Goal: Task Accomplishment & Management: Manage account settings

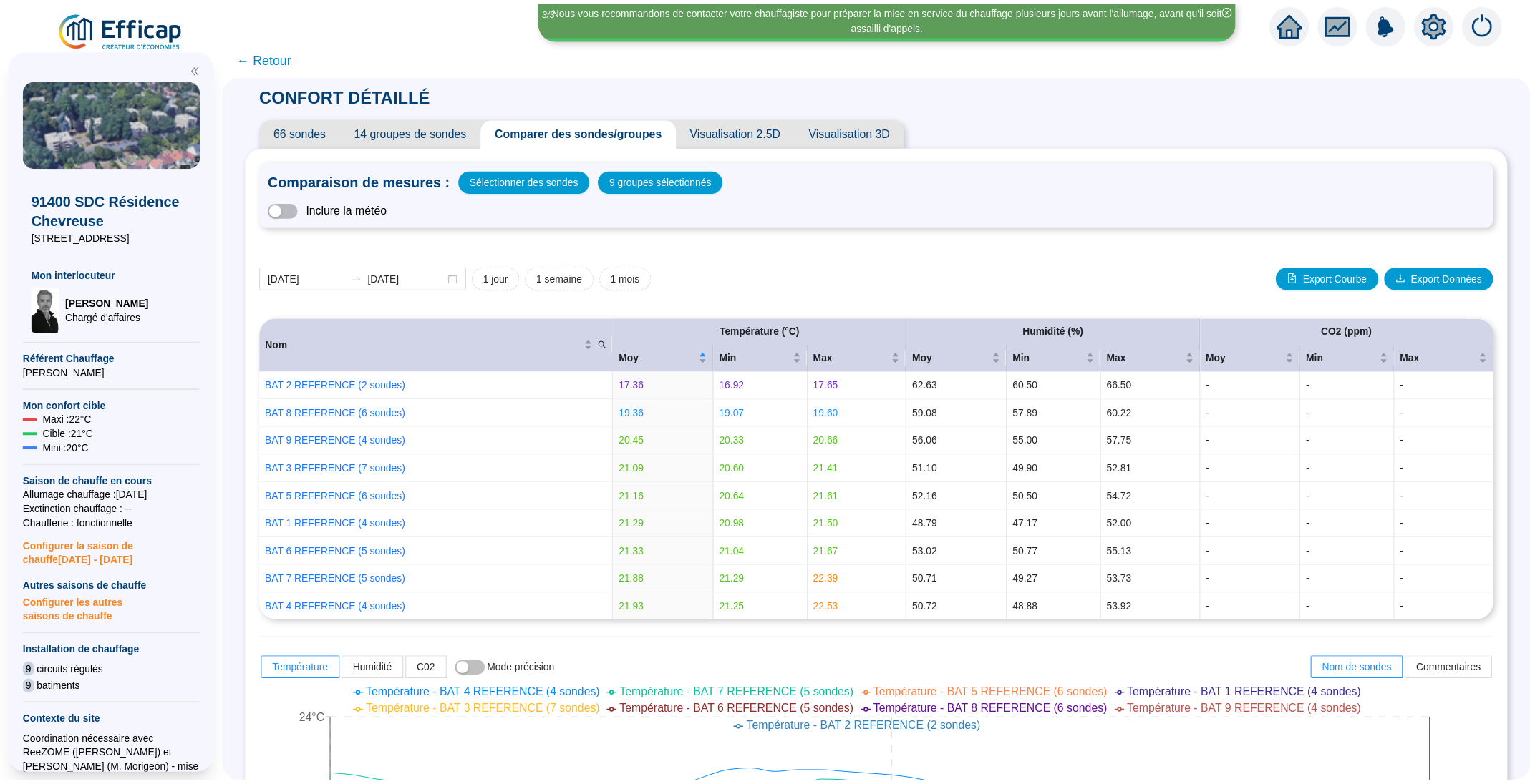
scroll to position [246, 0]
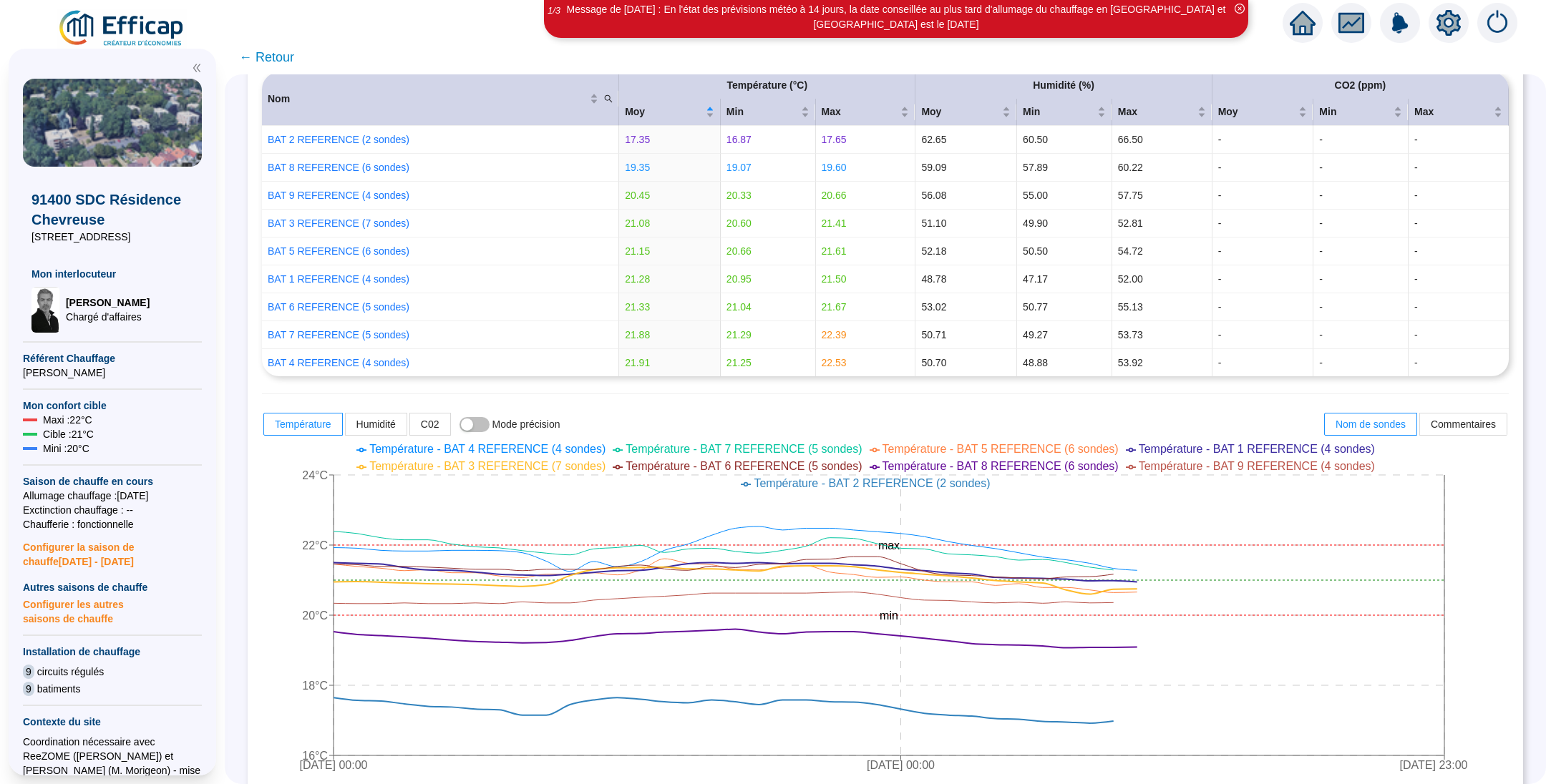
click at [276, 57] on span "← Retour" at bounding box center [266, 57] width 55 height 20
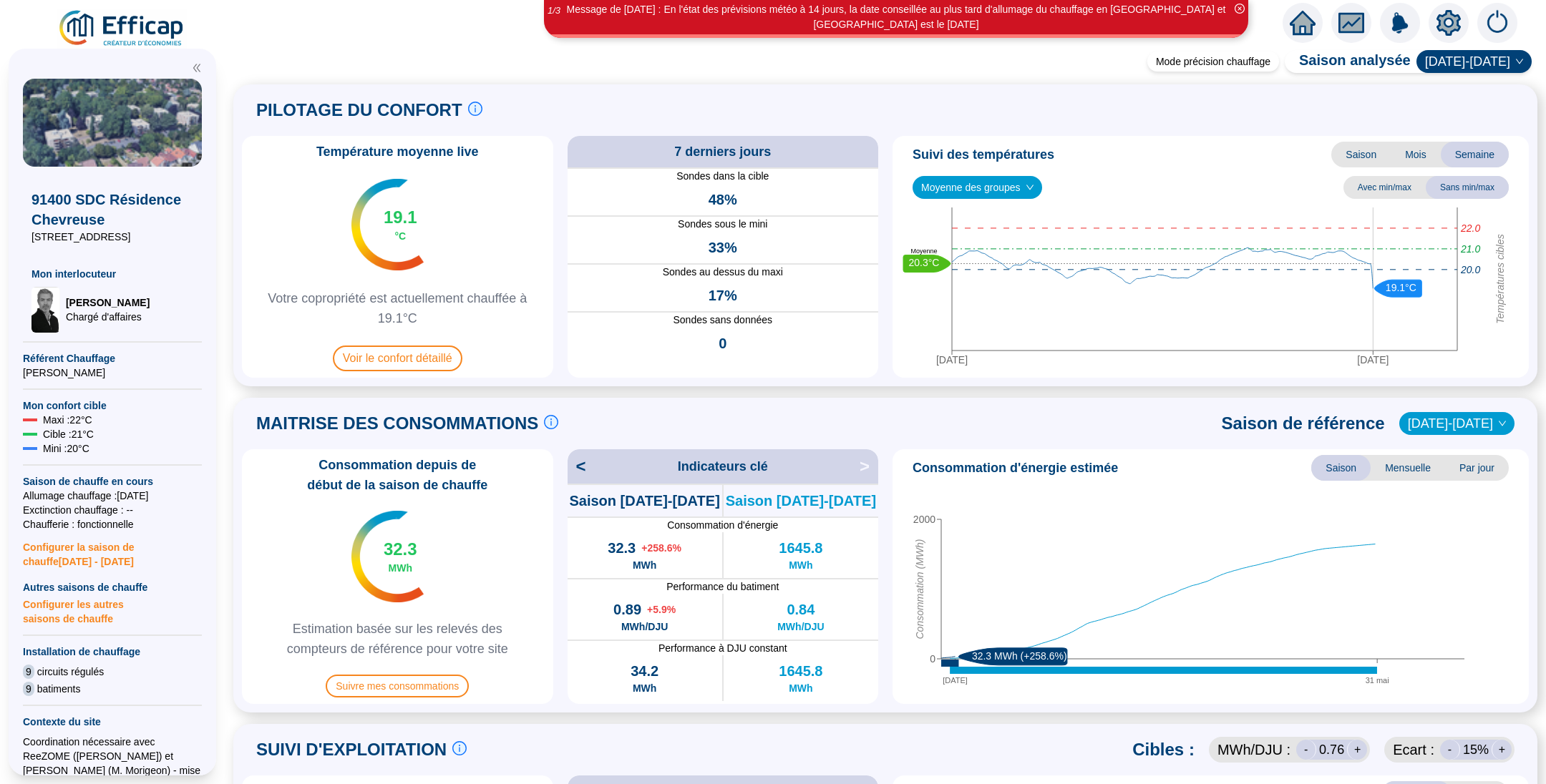
click at [124, 30] on img at bounding box center [122, 29] width 129 height 40
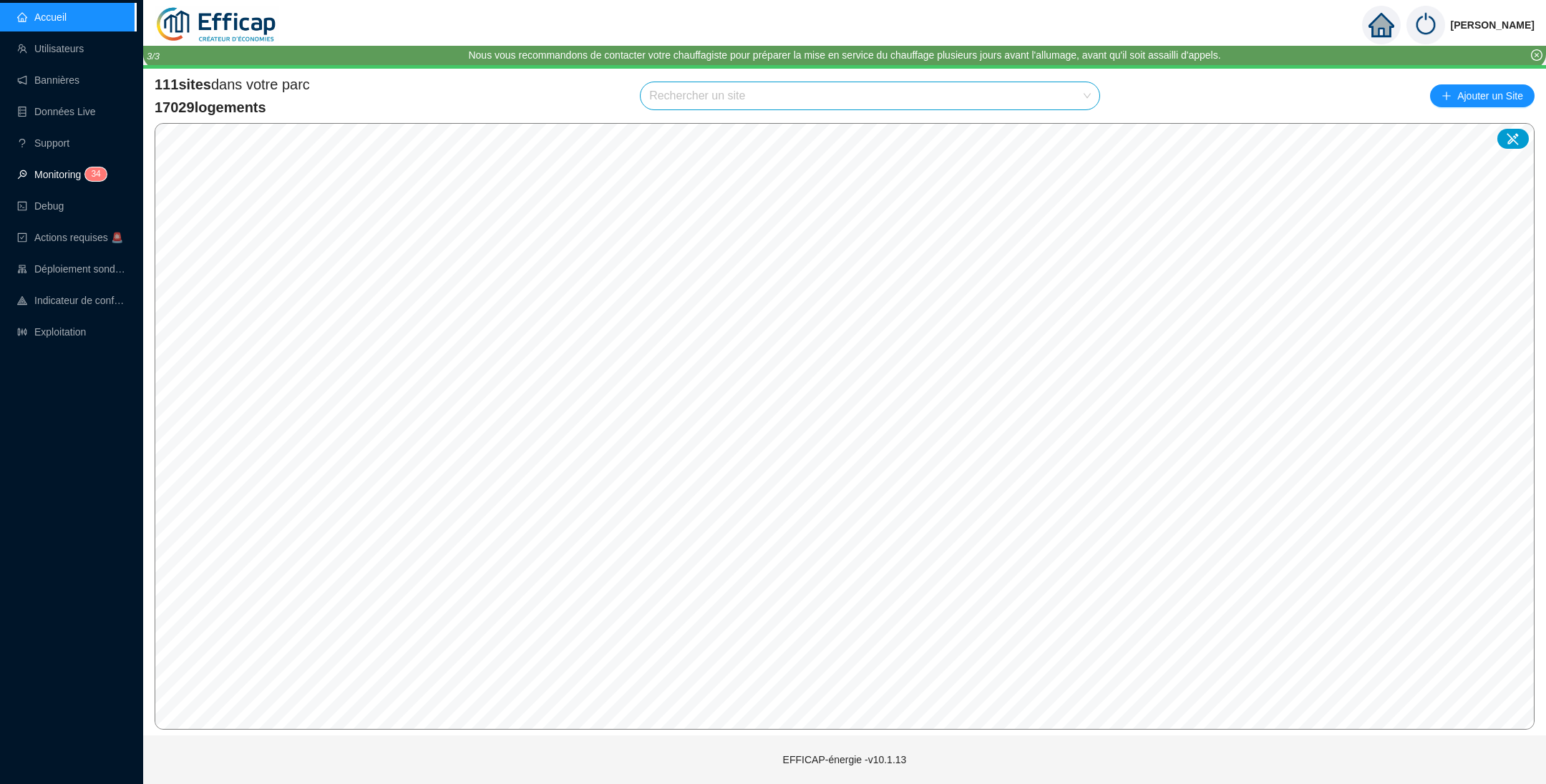
click at [52, 171] on link "Monitoring 3 4" at bounding box center [59, 174] width 85 height 12
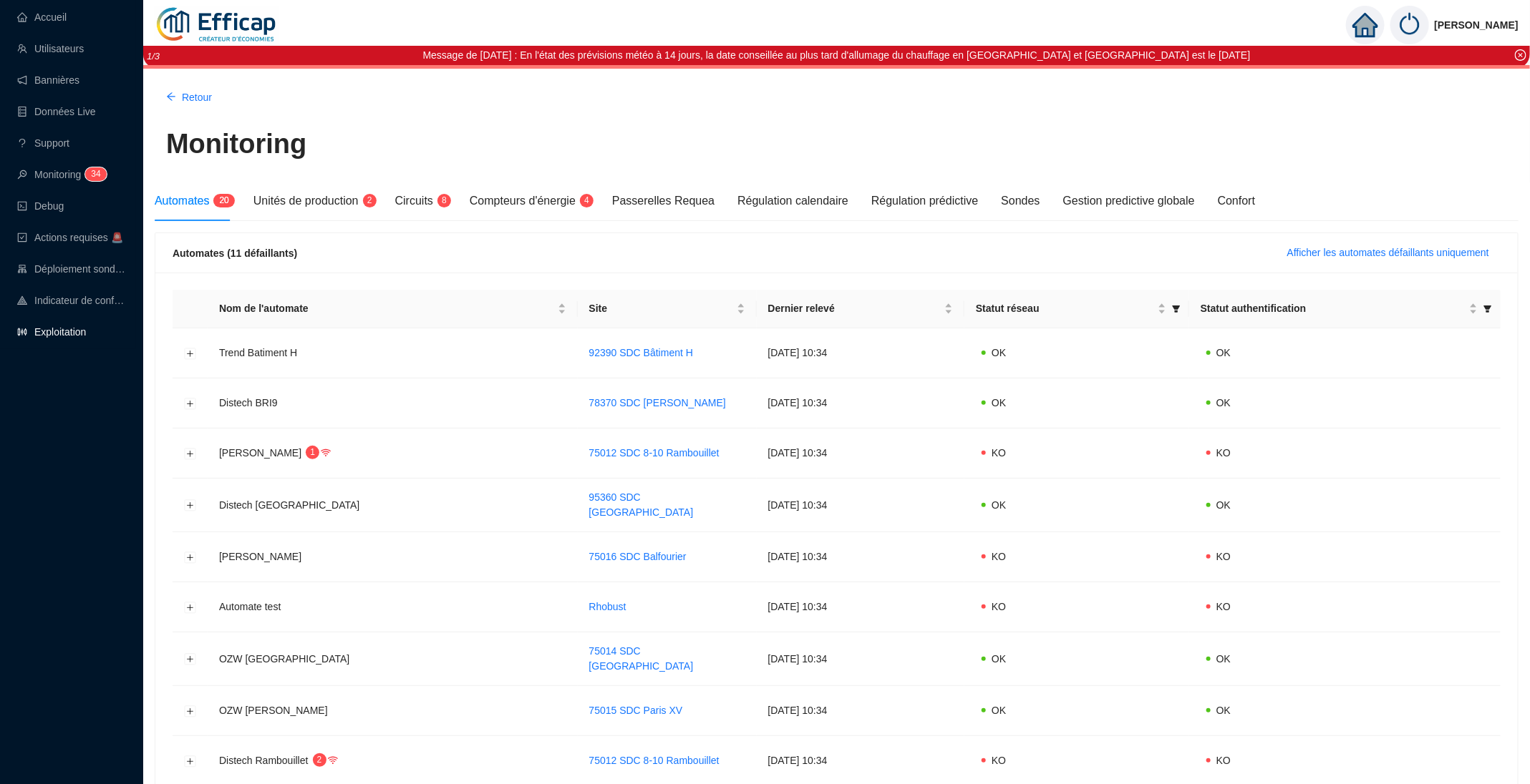
click at [73, 327] on link "Exploitation" at bounding box center [51, 332] width 69 height 12
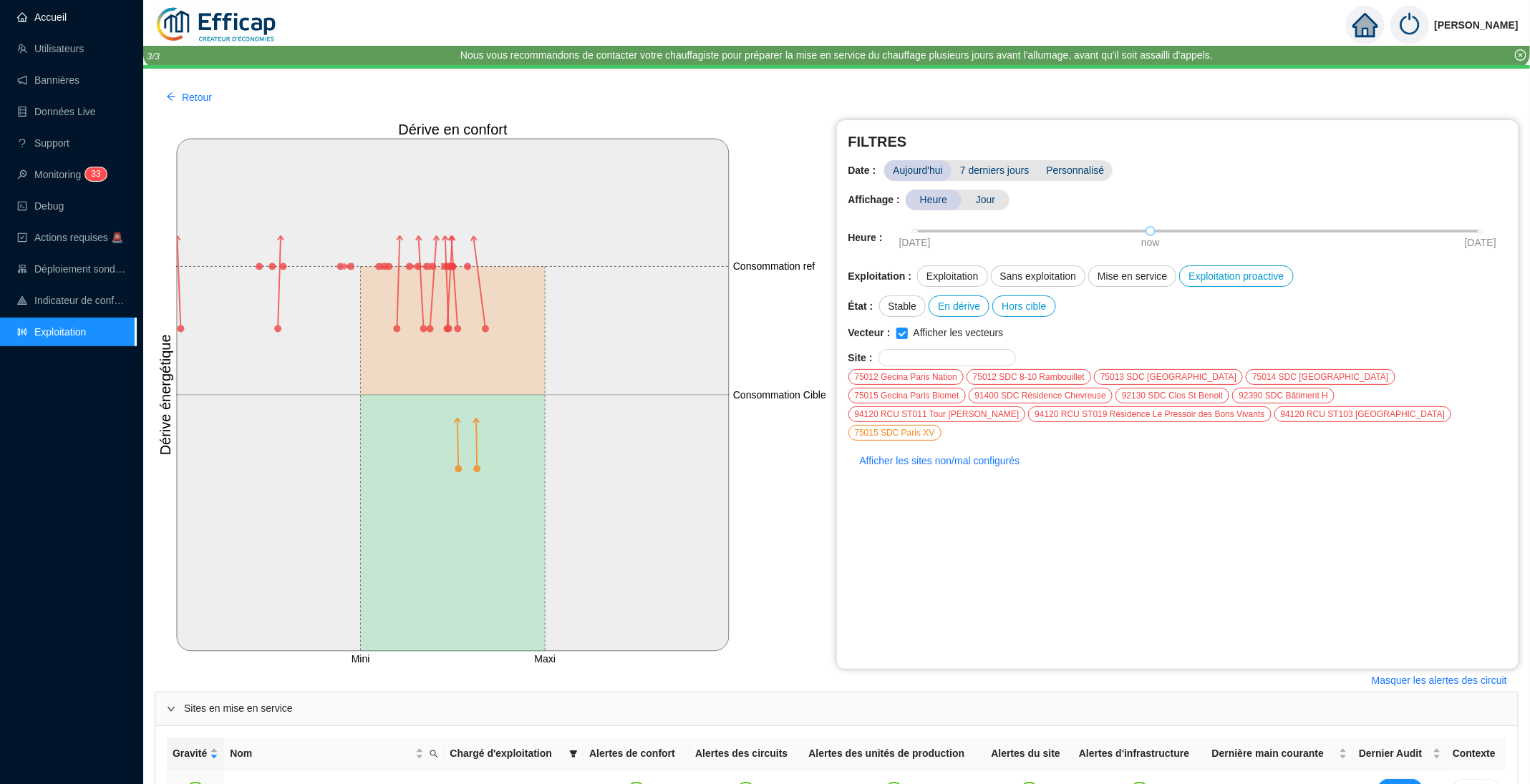
click at [44, 15] on link "Accueil" at bounding box center [41, 17] width 49 height 12
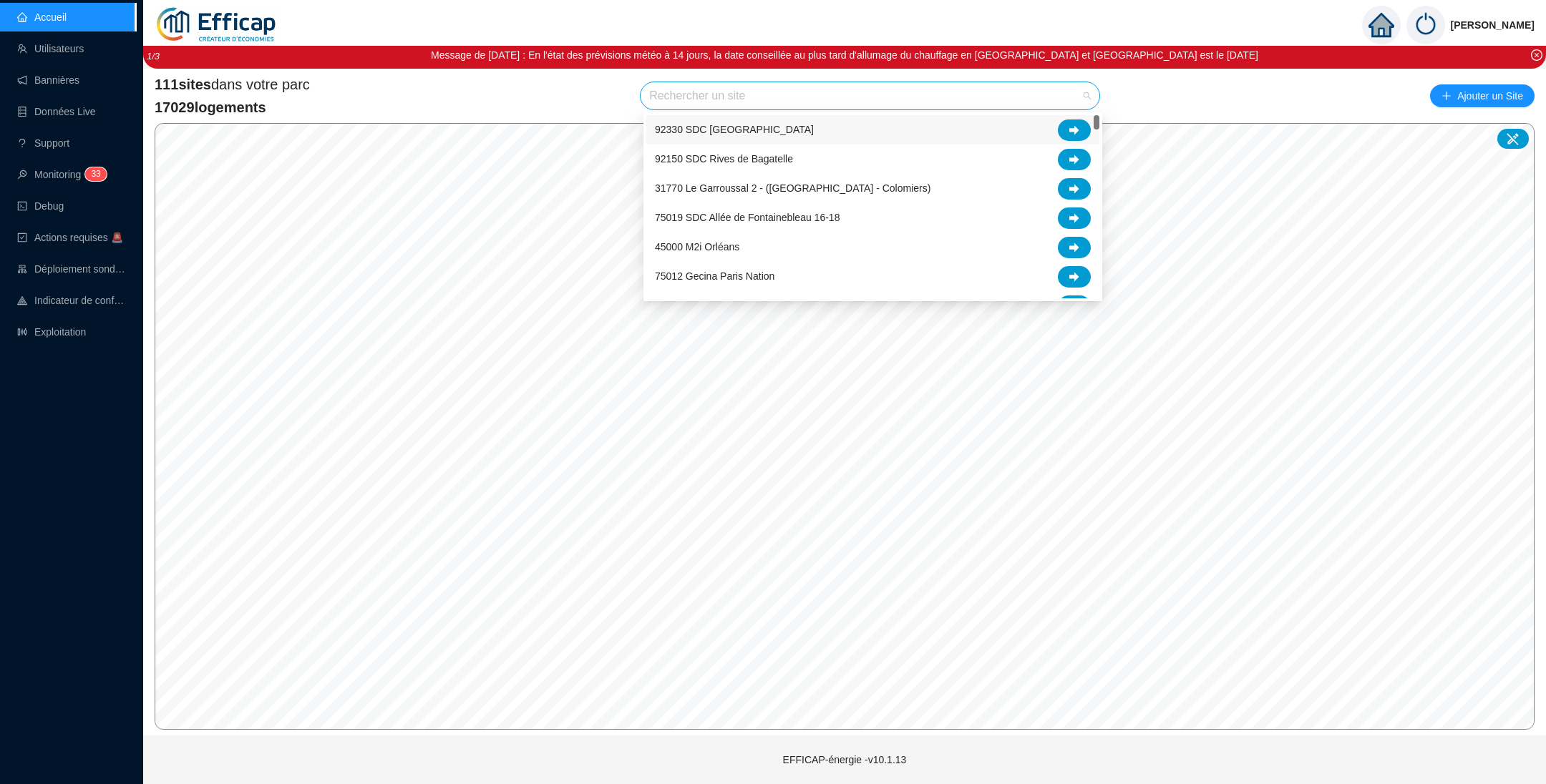
click at [817, 100] on input "search" at bounding box center [863, 96] width 429 height 27
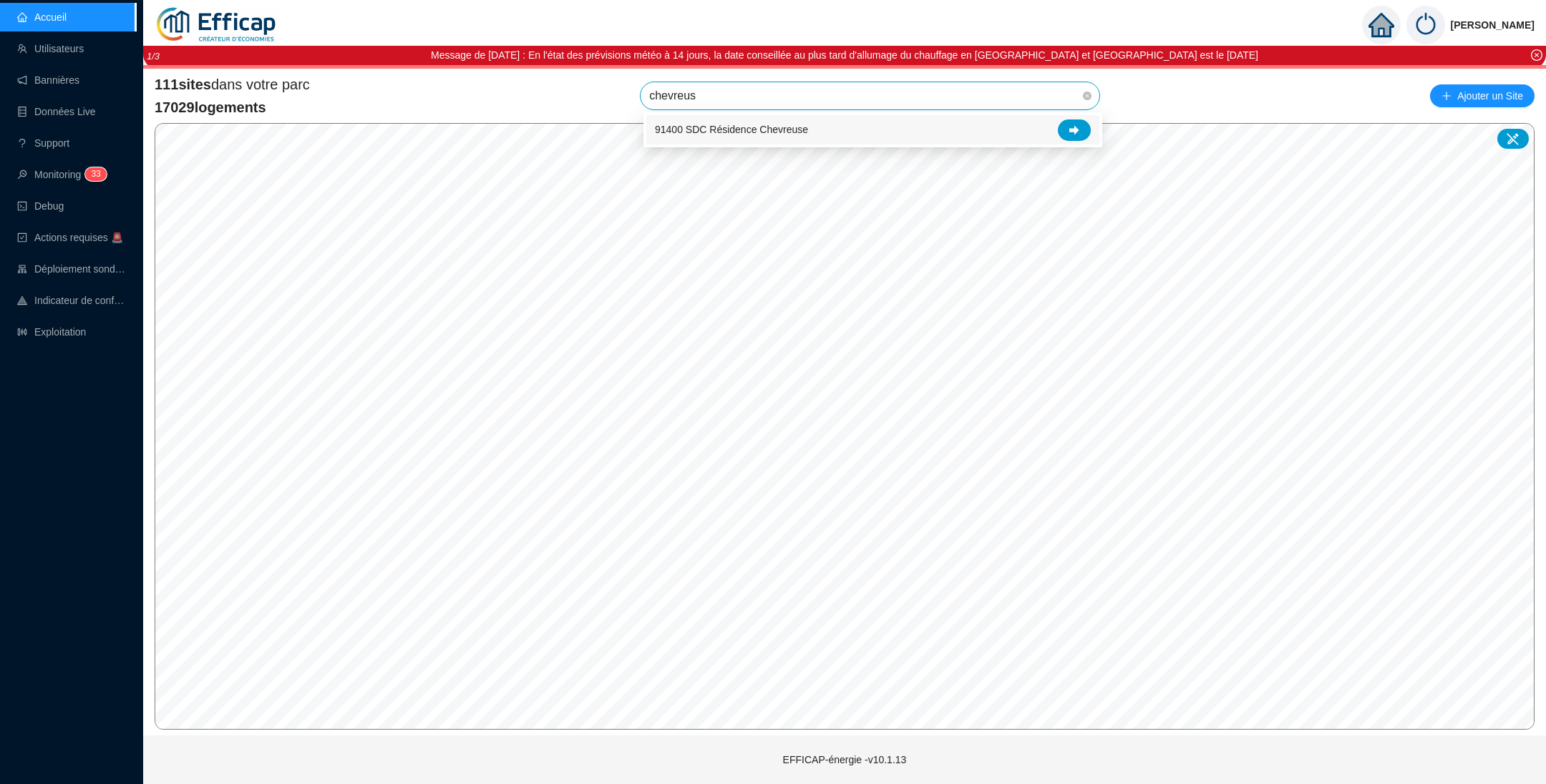
type input "chevreuse"
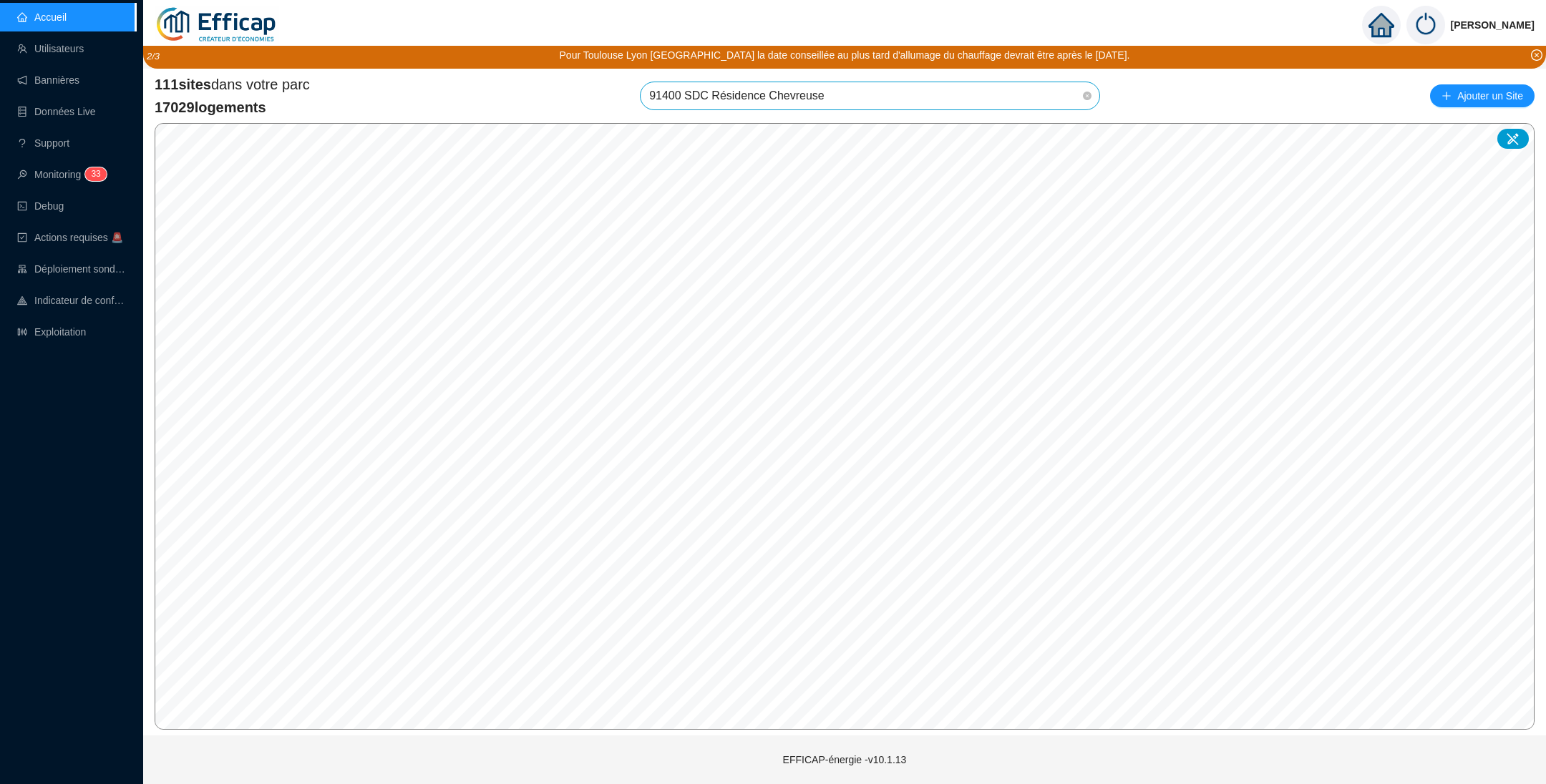
click at [906, 92] on span "91400 SDC Résidence Chevreuse" at bounding box center [869, 96] width 441 height 27
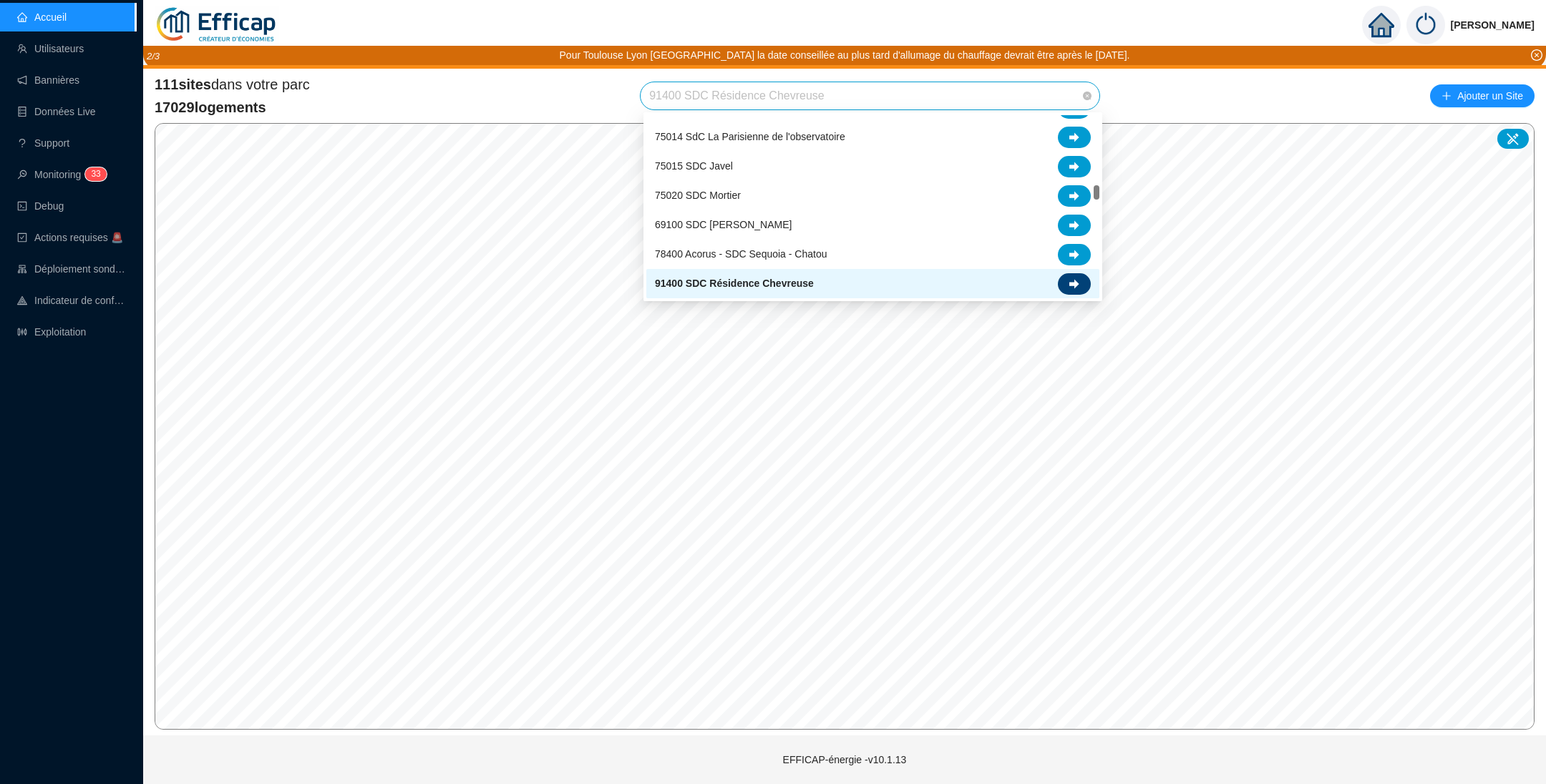
click at [1080, 284] on div at bounding box center [1074, 284] width 33 height 22
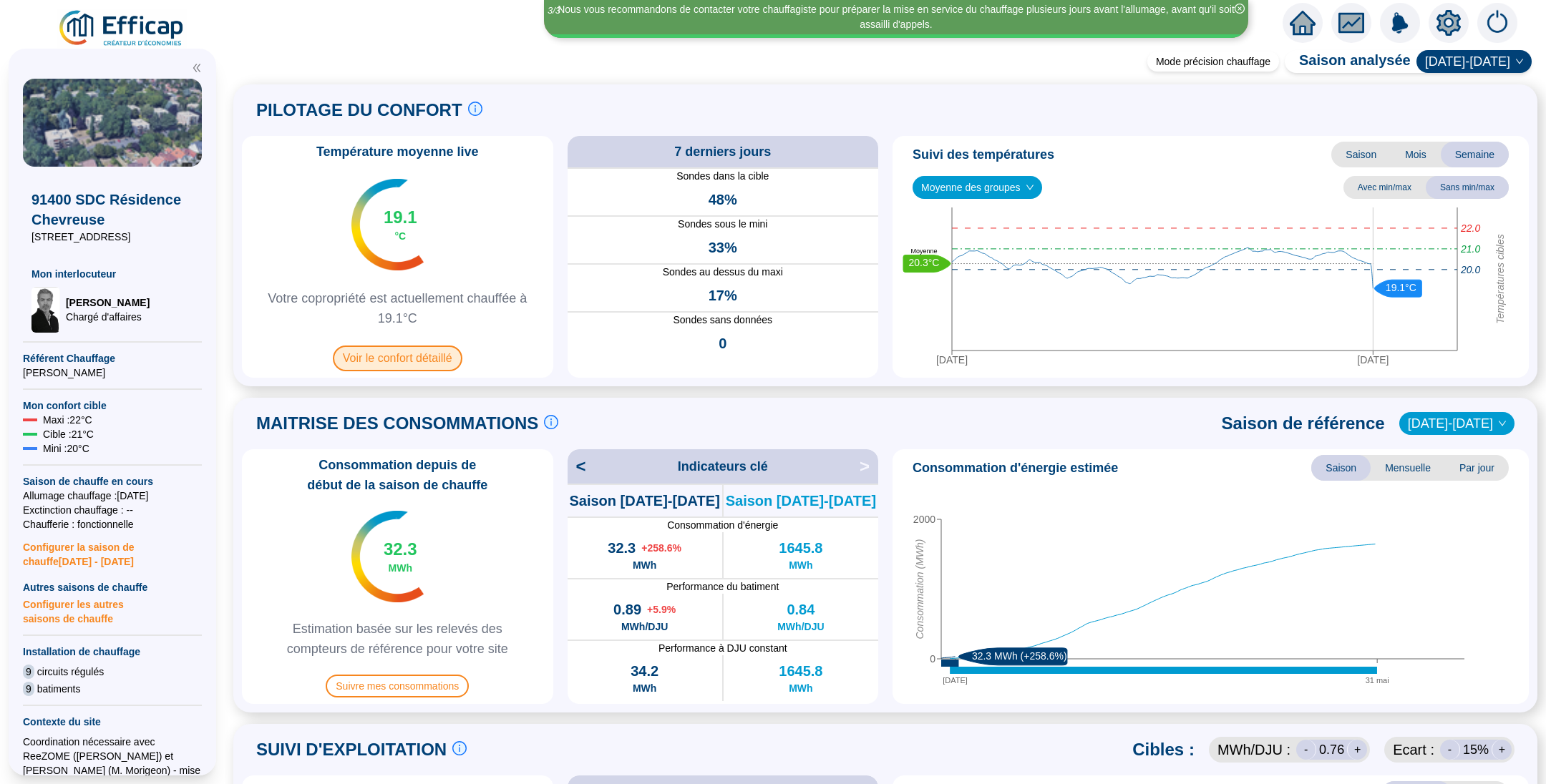
click at [409, 354] on span "Voir le confort détaillé" at bounding box center [397, 358] width 129 height 26
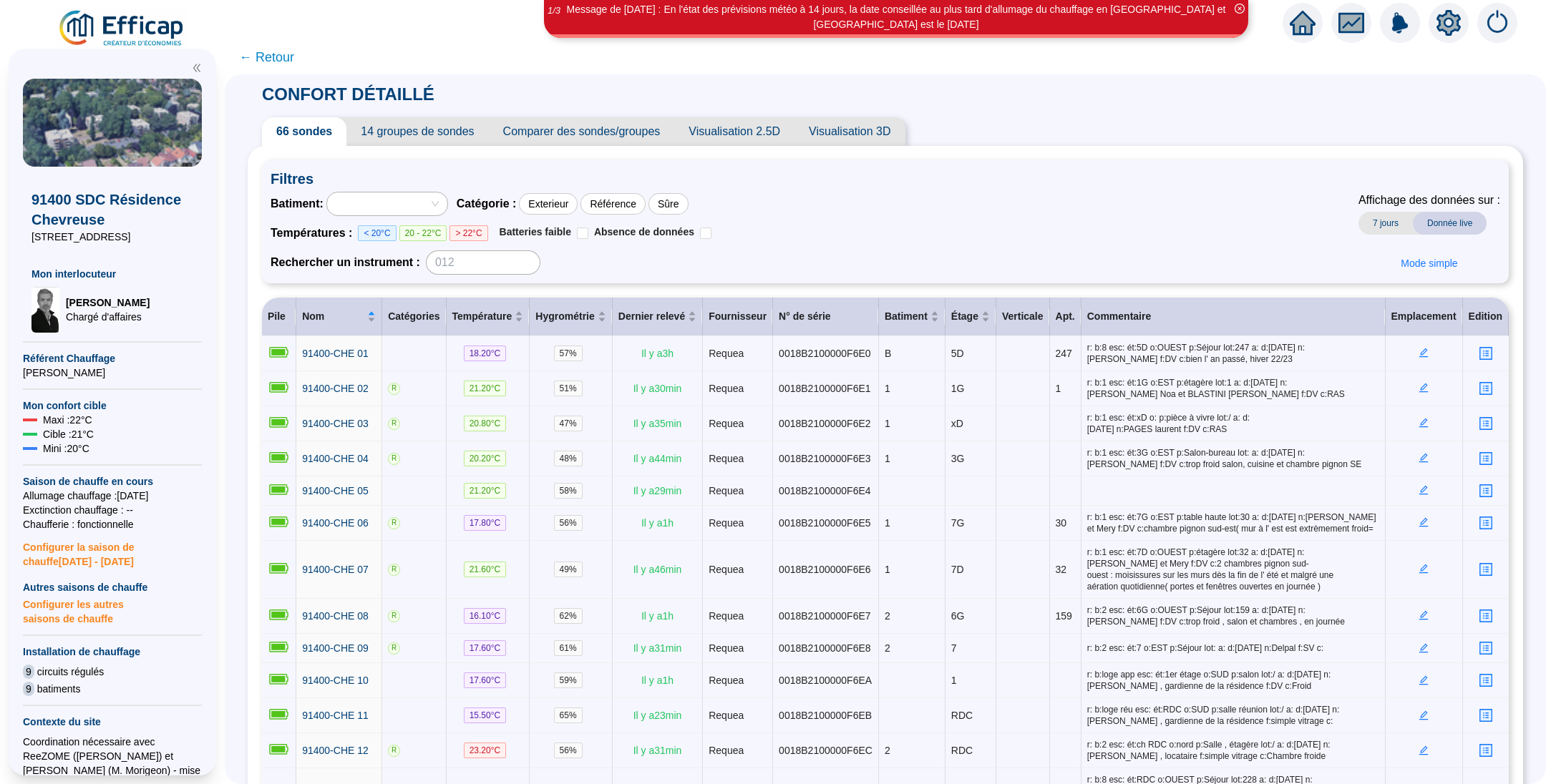
click at [556, 137] on span "Comparer des sondes/groupes" at bounding box center [581, 132] width 186 height 29
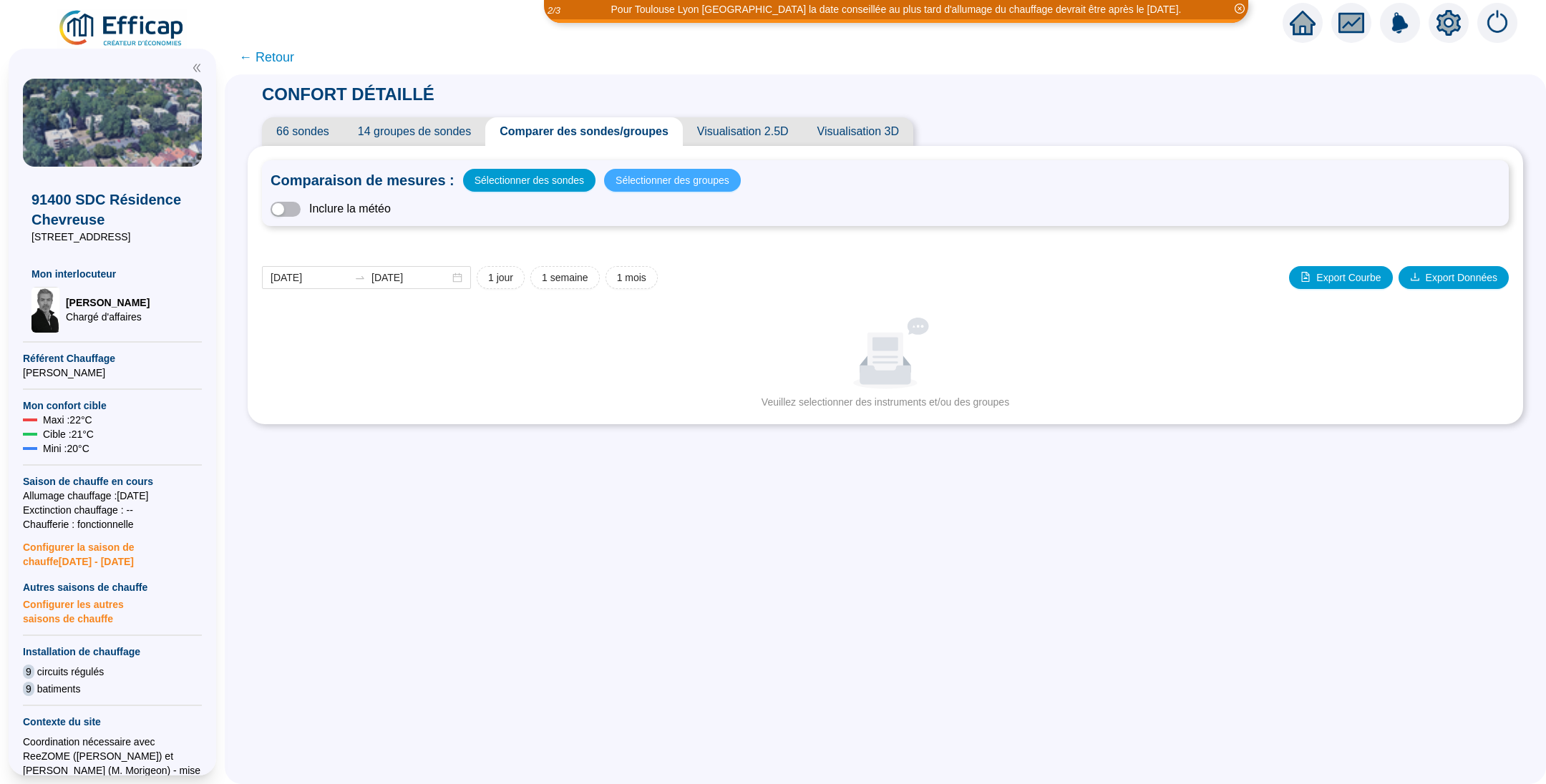
click at [670, 182] on span "Sélectionner des groupes" at bounding box center [672, 180] width 114 height 20
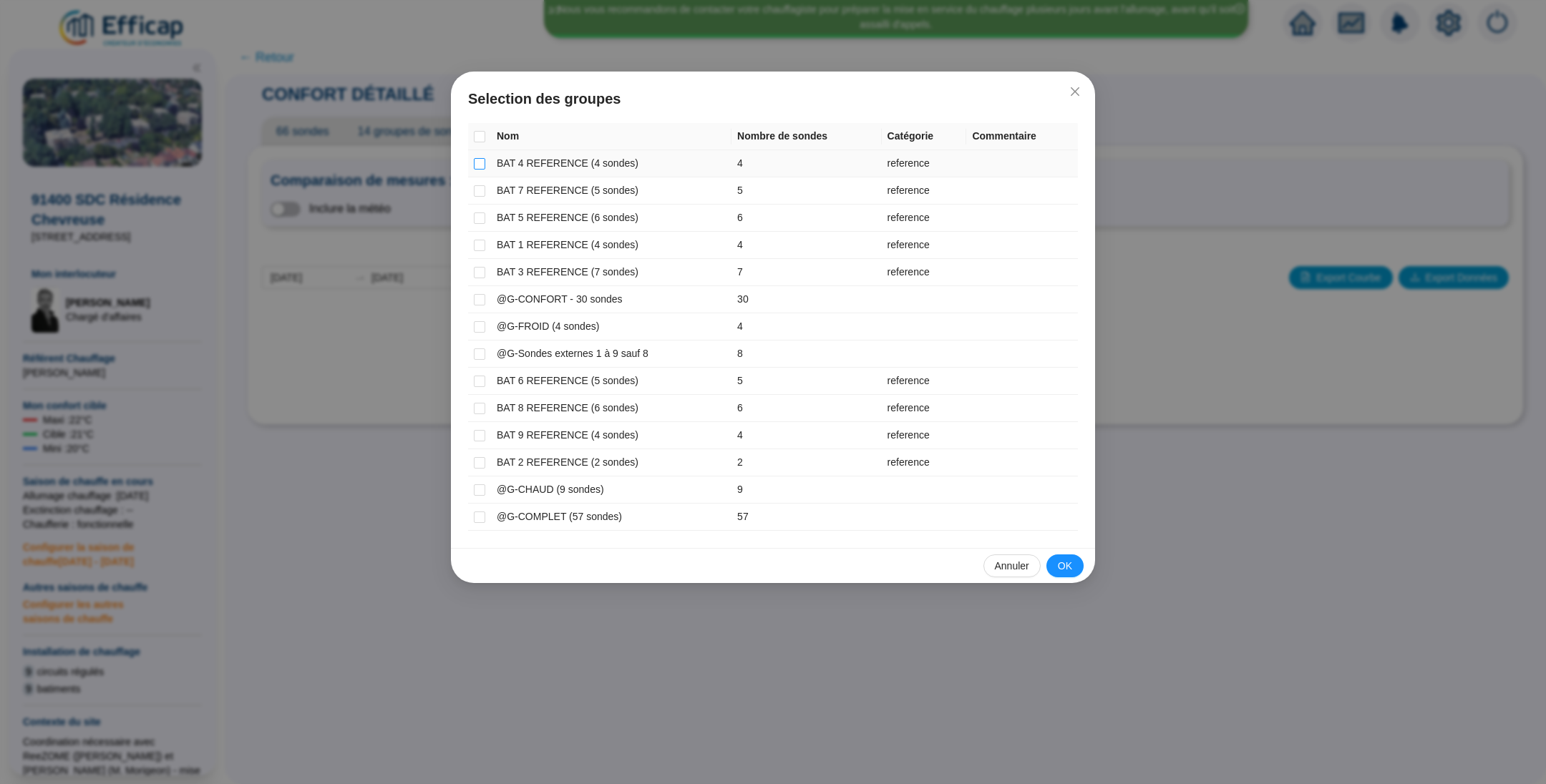
click at [479, 162] on input "checkbox" at bounding box center [479, 163] width 12 height 12
checkbox input "true"
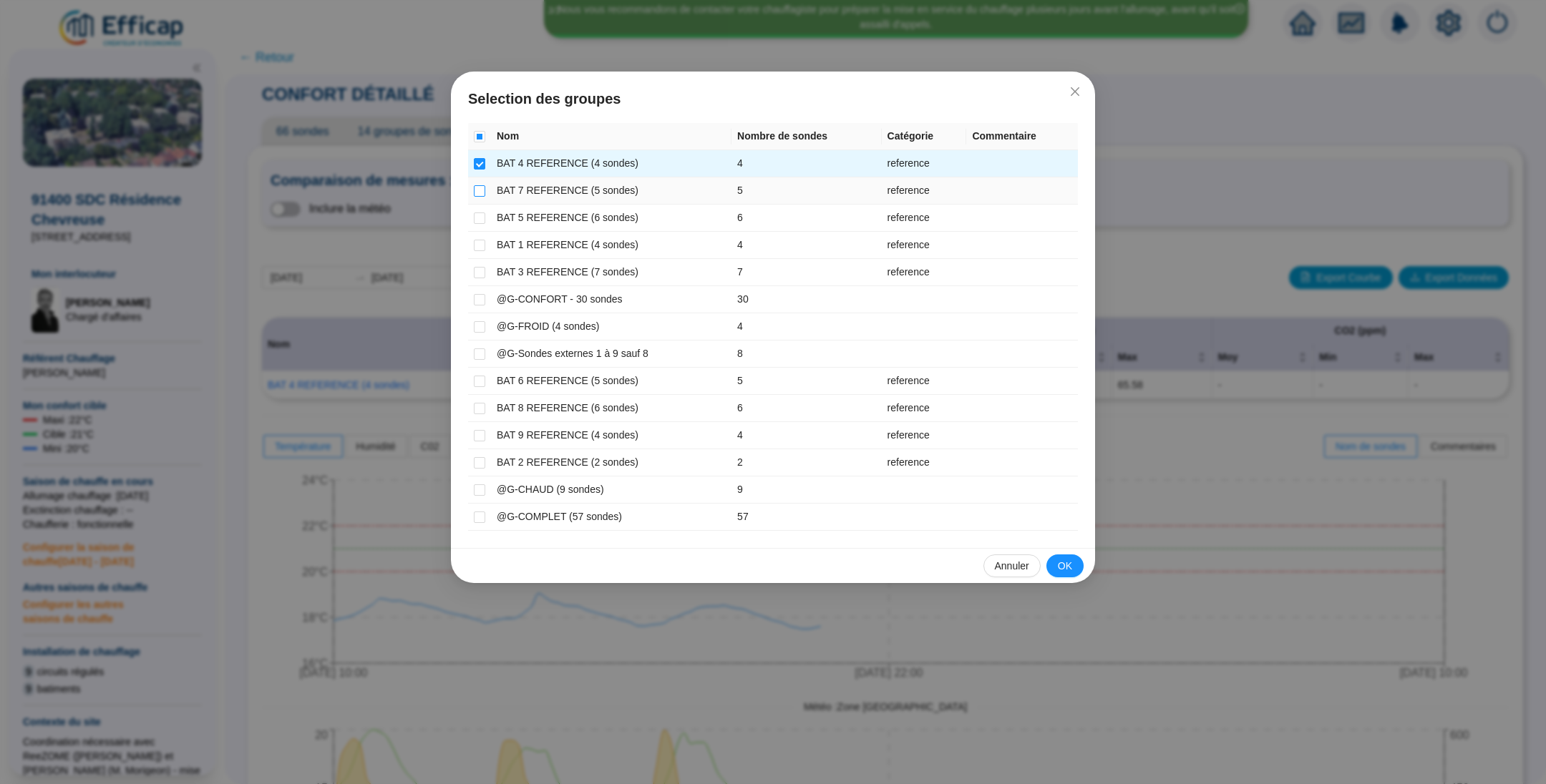
click at [483, 193] on input "checkbox" at bounding box center [479, 191] width 12 height 12
checkbox input "true"
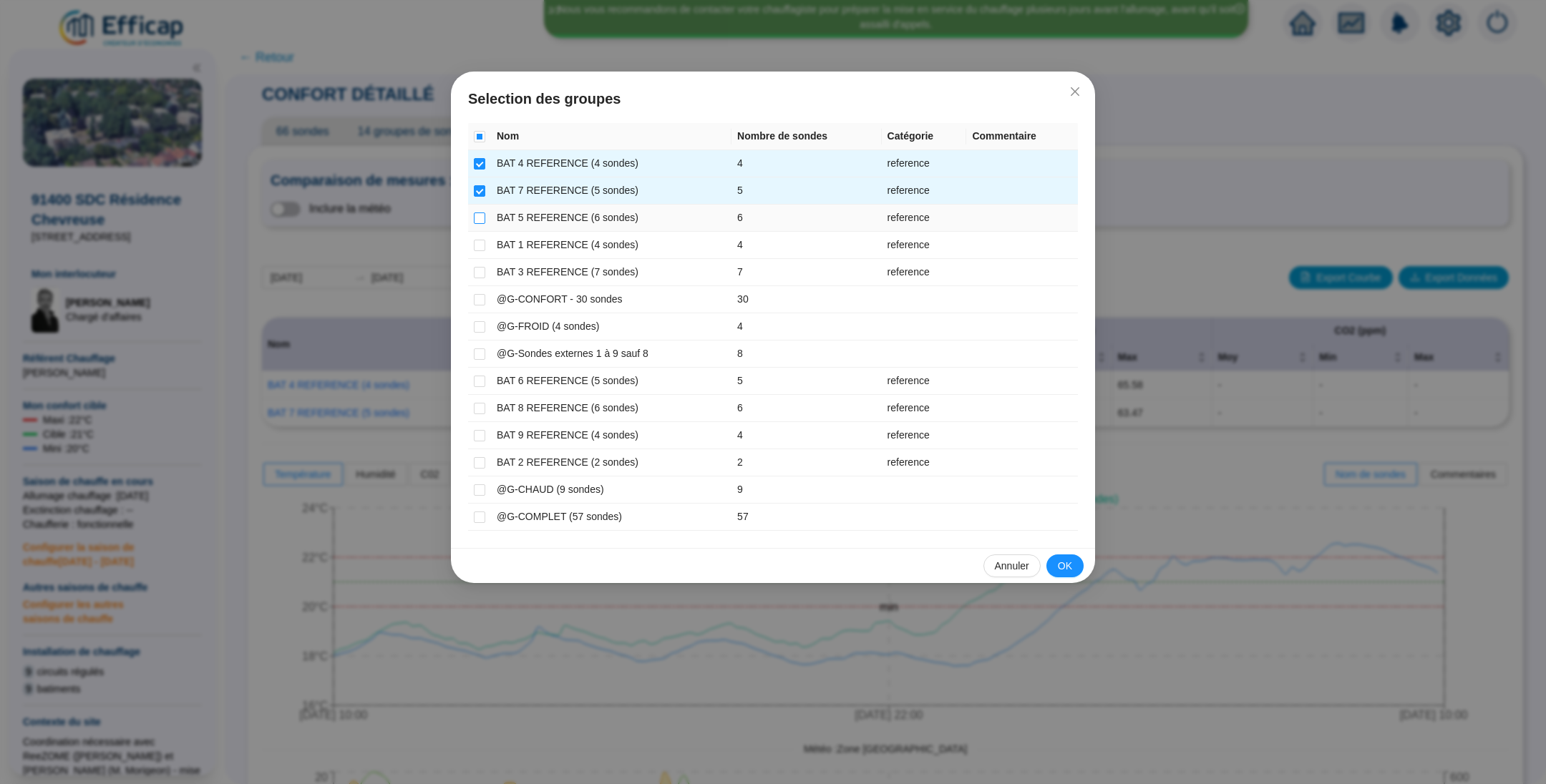
click at [479, 217] on input "checkbox" at bounding box center [479, 218] width 12 height 12
checkbox input "true"
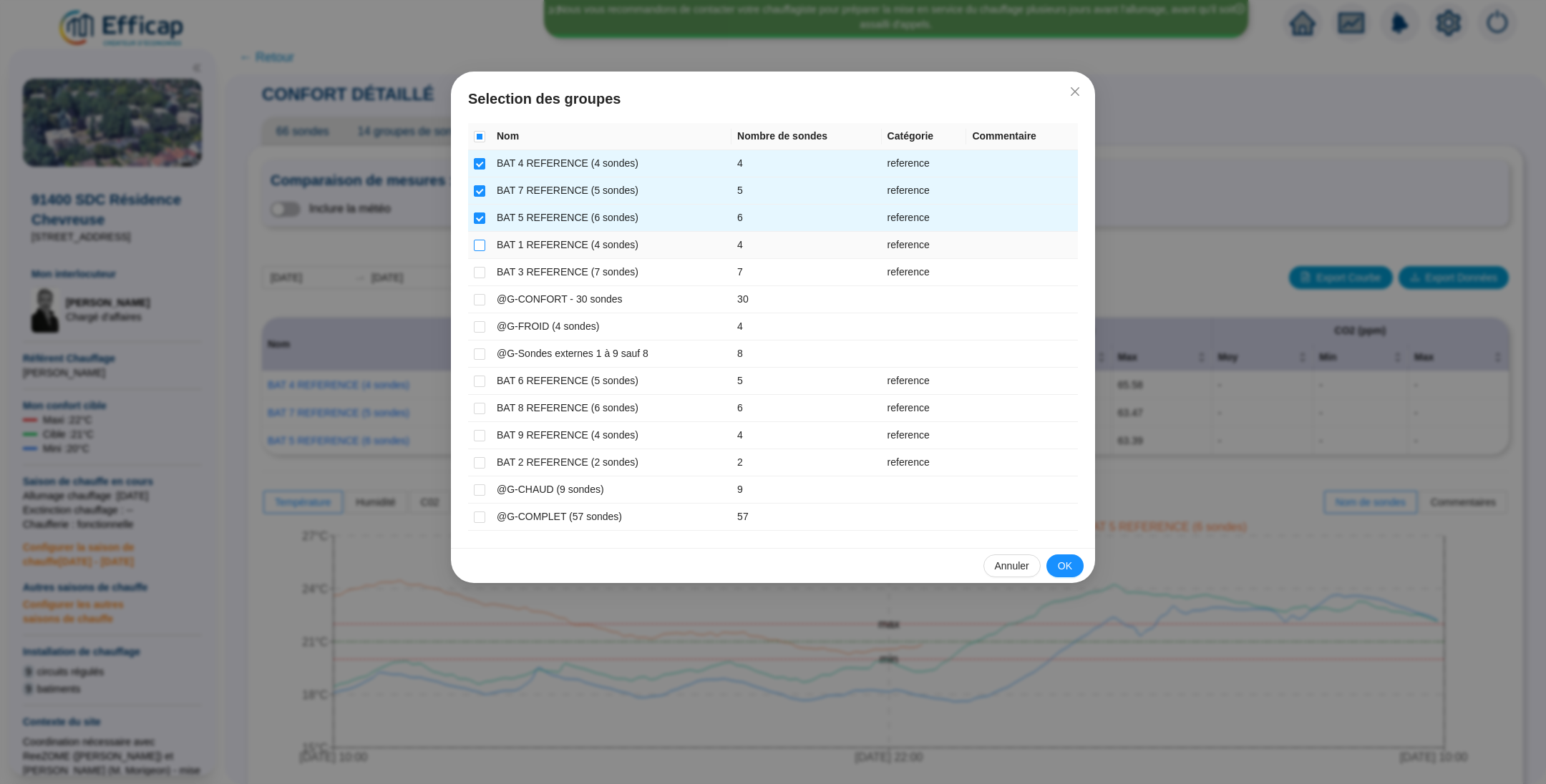
click at [476, 244] on input "checkbox" at bounding box center [479, 245] width 12 height 12
checkbox input "true"
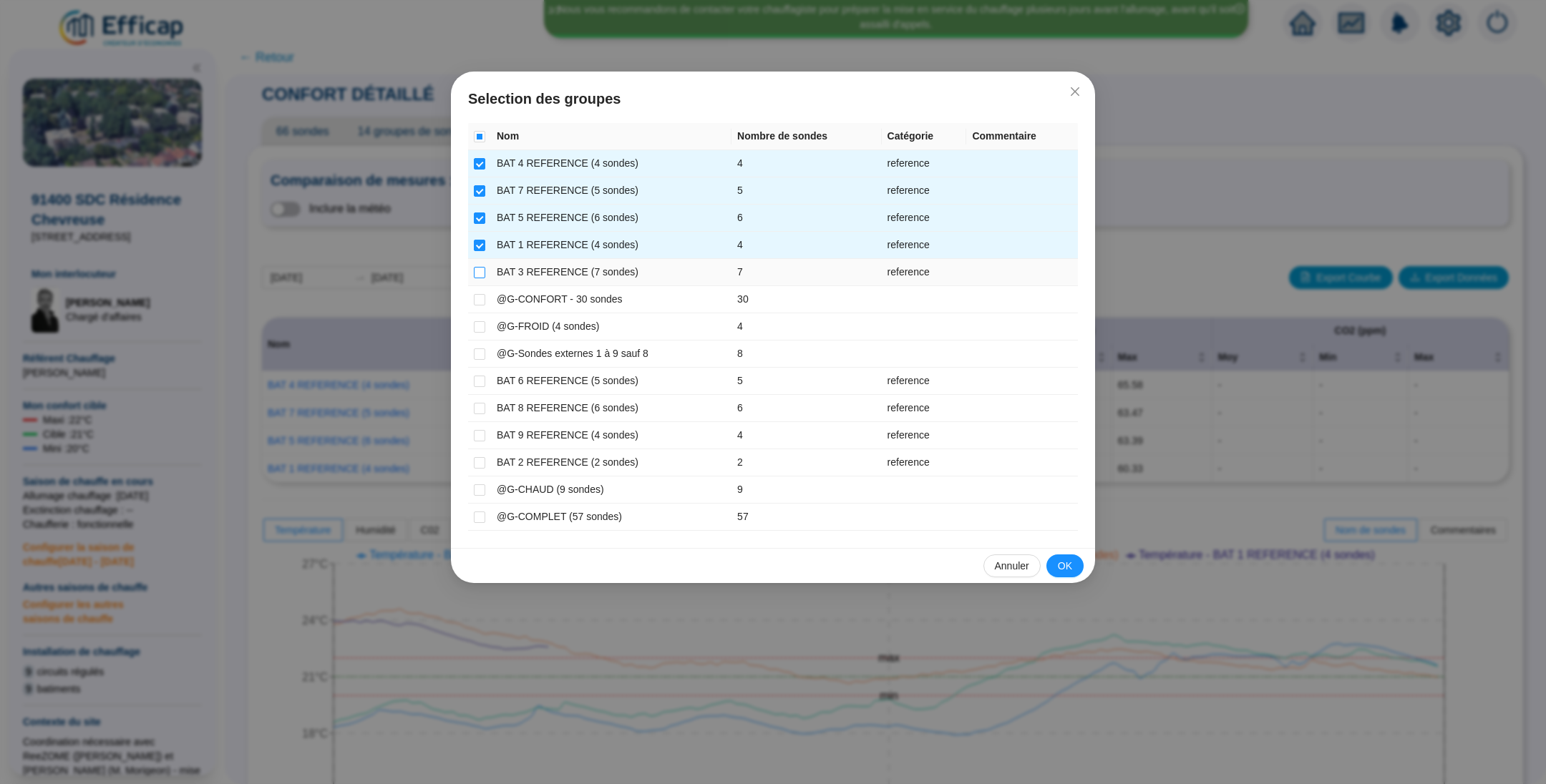
click at [481, 273] on input "checkbox" at bounding box center [479, 273] width 12 height 12
checkbox input "true"
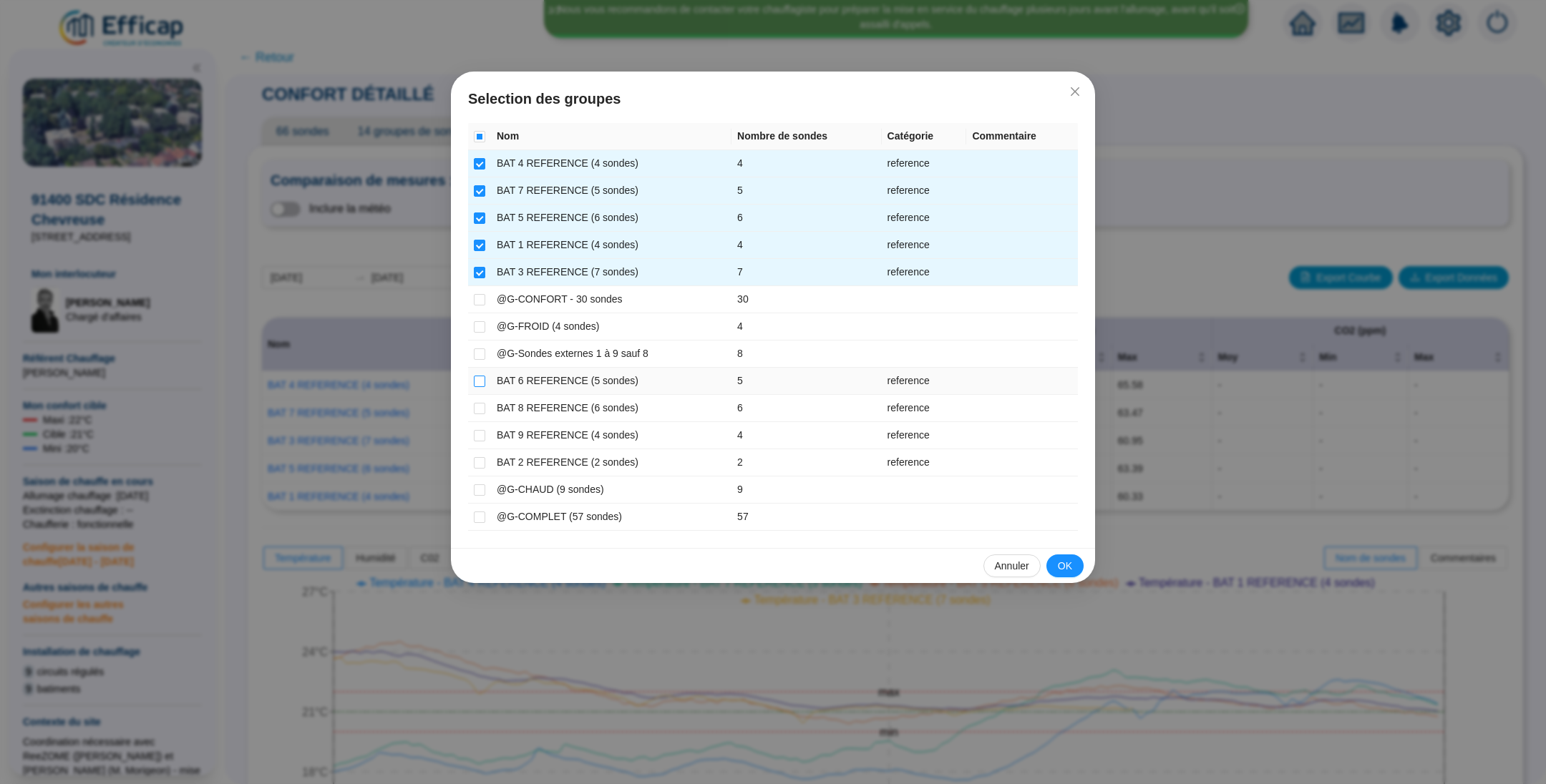
click at [485, 381] on td at bounding box center [480, 381] width 23 height 27
click at [478, 379] on input "checkbox" at bounding box center [479, 381] width 12 height 12
checkbox input "true"
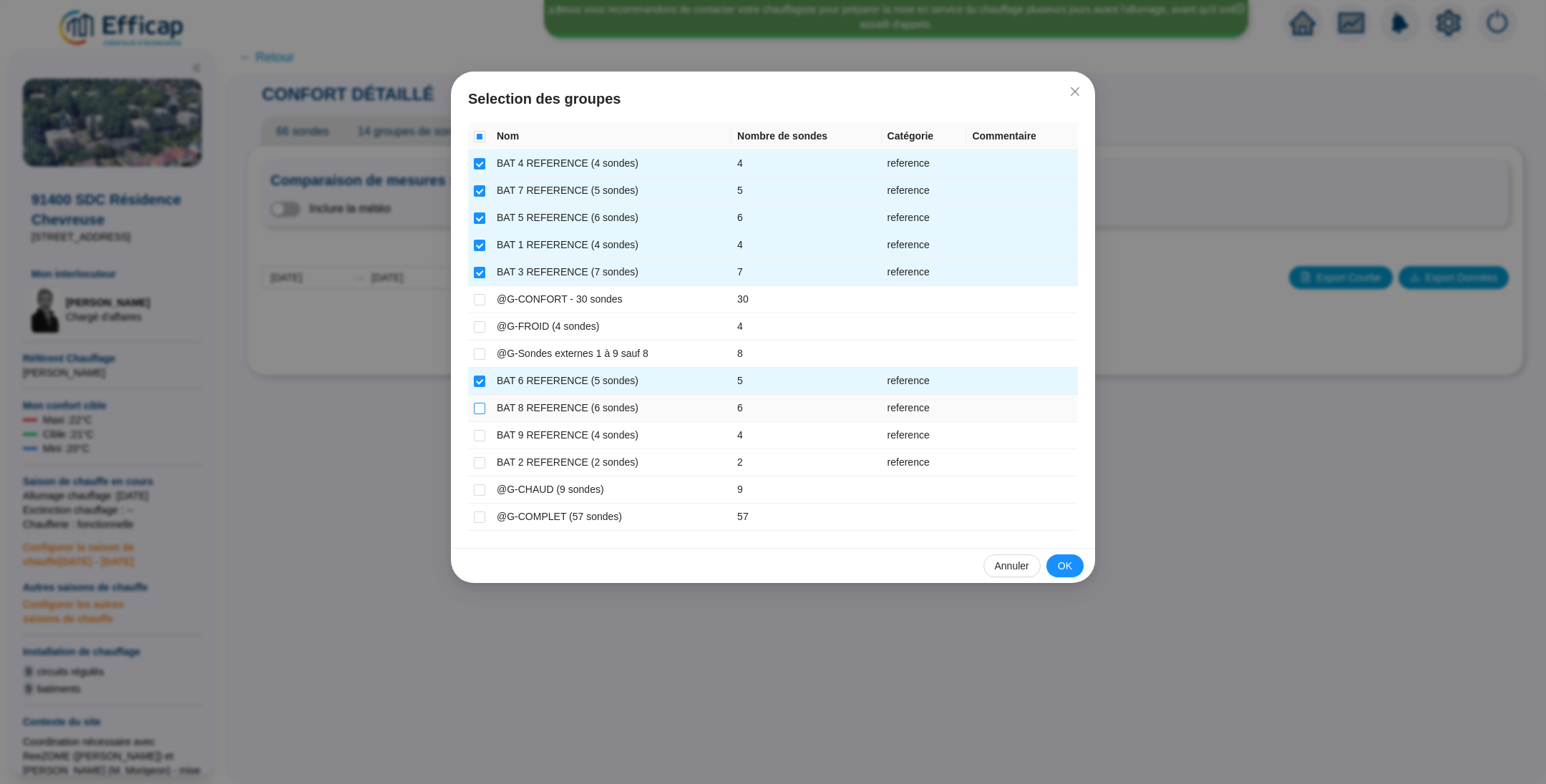
click at [481, 405] on input "checkbox" at bounding box center [479, 408] width 12 height 12
checkbox input "true"
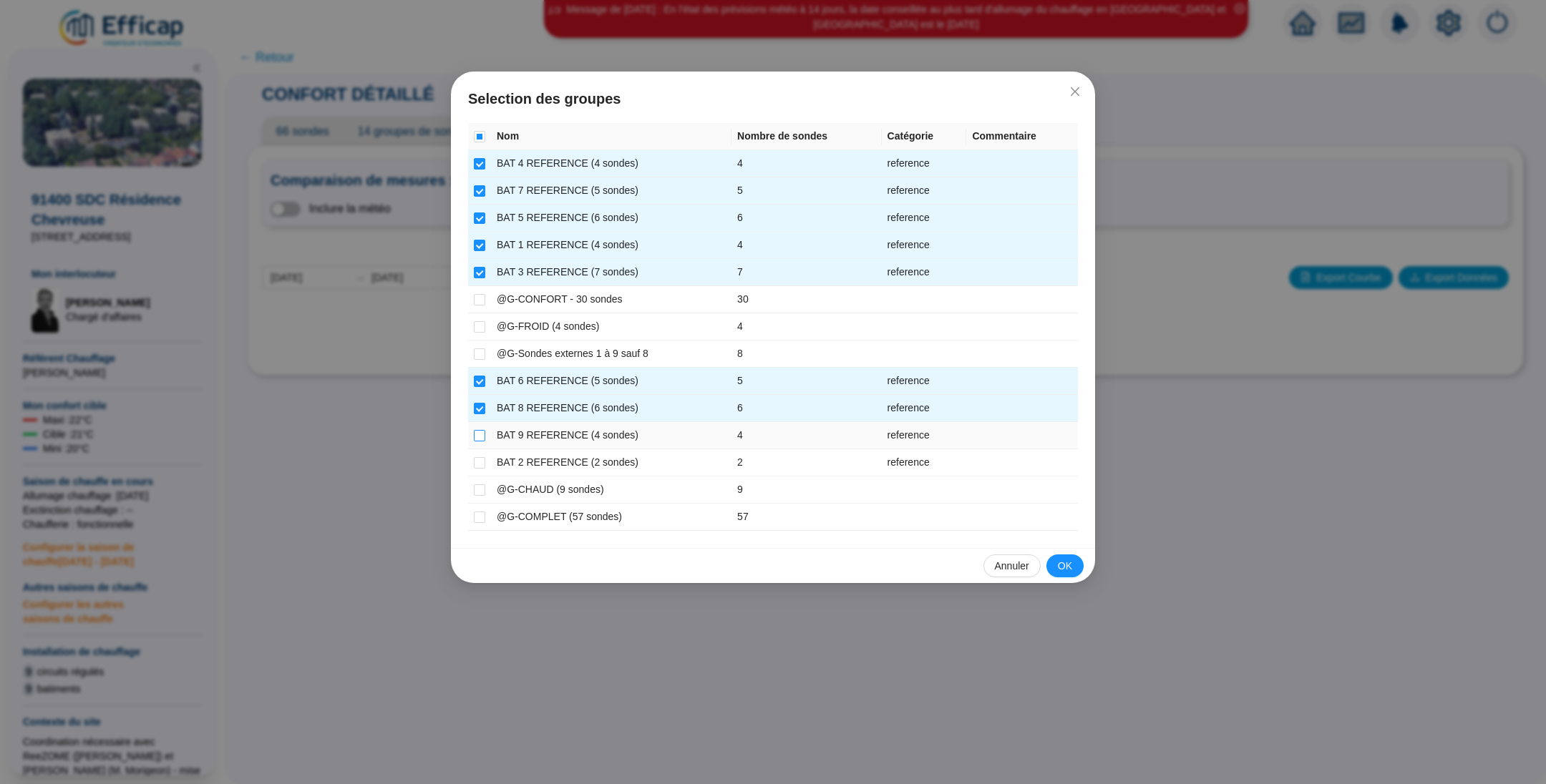
click at [481, 440] on label at bounding box center [479, 435] width 12 height 15
click at [481, 440] on input "checkbox" at bounding box center [479, 435] width 12 height 12
checkbox input "true"
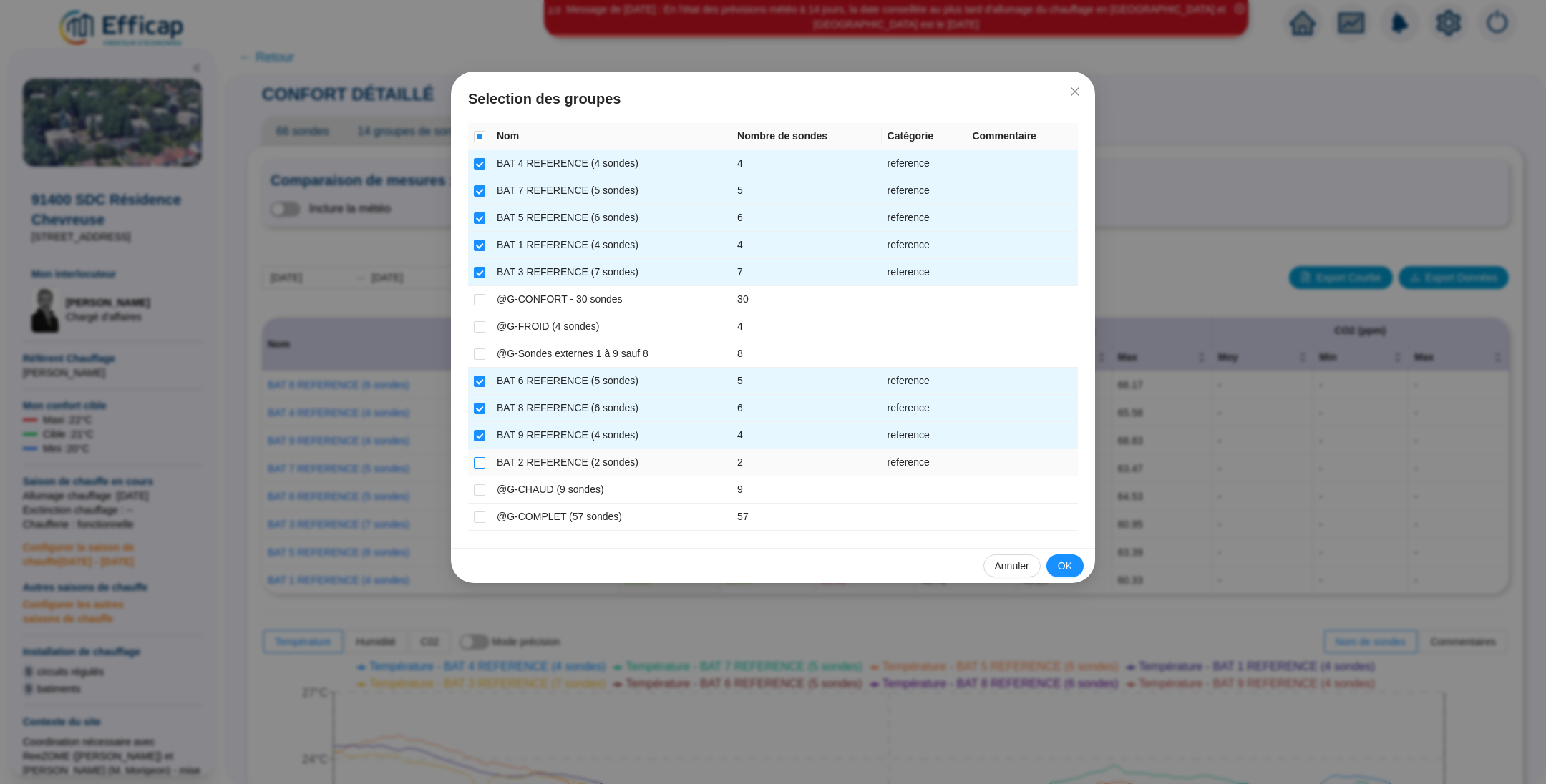
click at [481, 457] on input "checkbox" at bounding box center [479, 463] width 12 height 12
checkbox input "true"
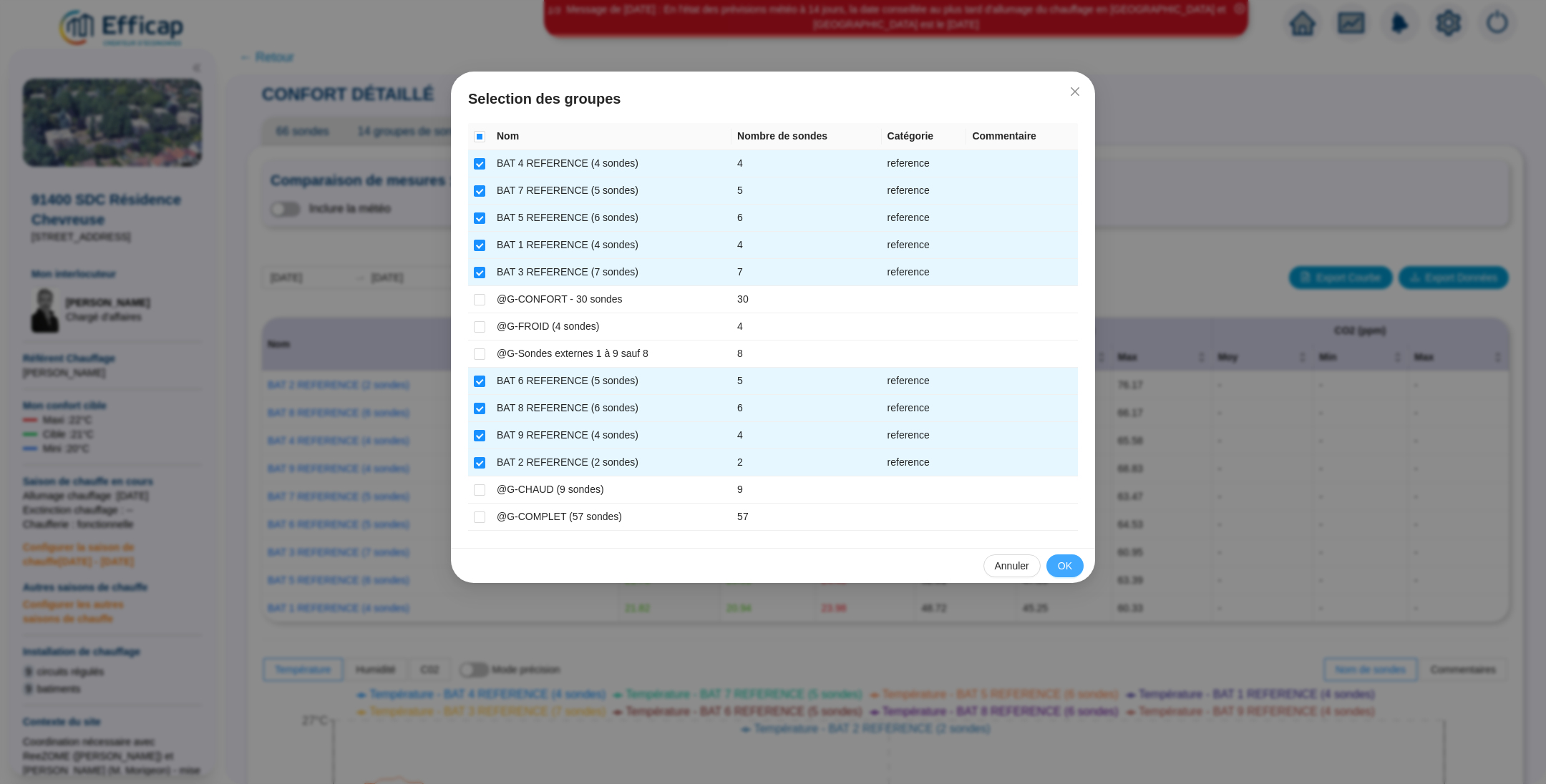
click at [1053, 564] on button "OK" at bounding box center [1064, 566] width 37 height 23
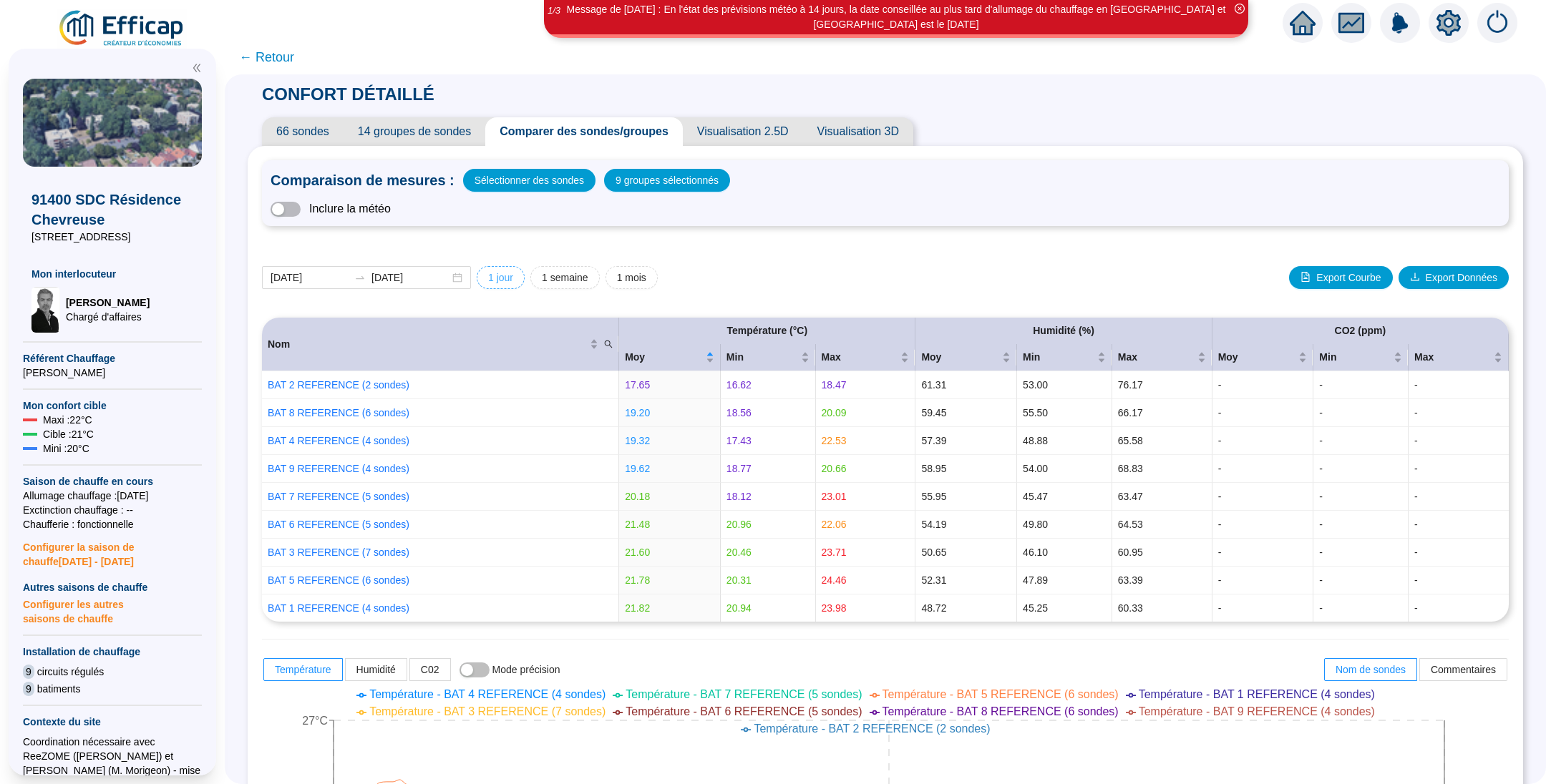
click at [513, 271] on span "1 jour" at bounding box center [501, 278] width 25 height 15
click at [366, 279] on div at bounding box center [360, 277] width 23 height 12
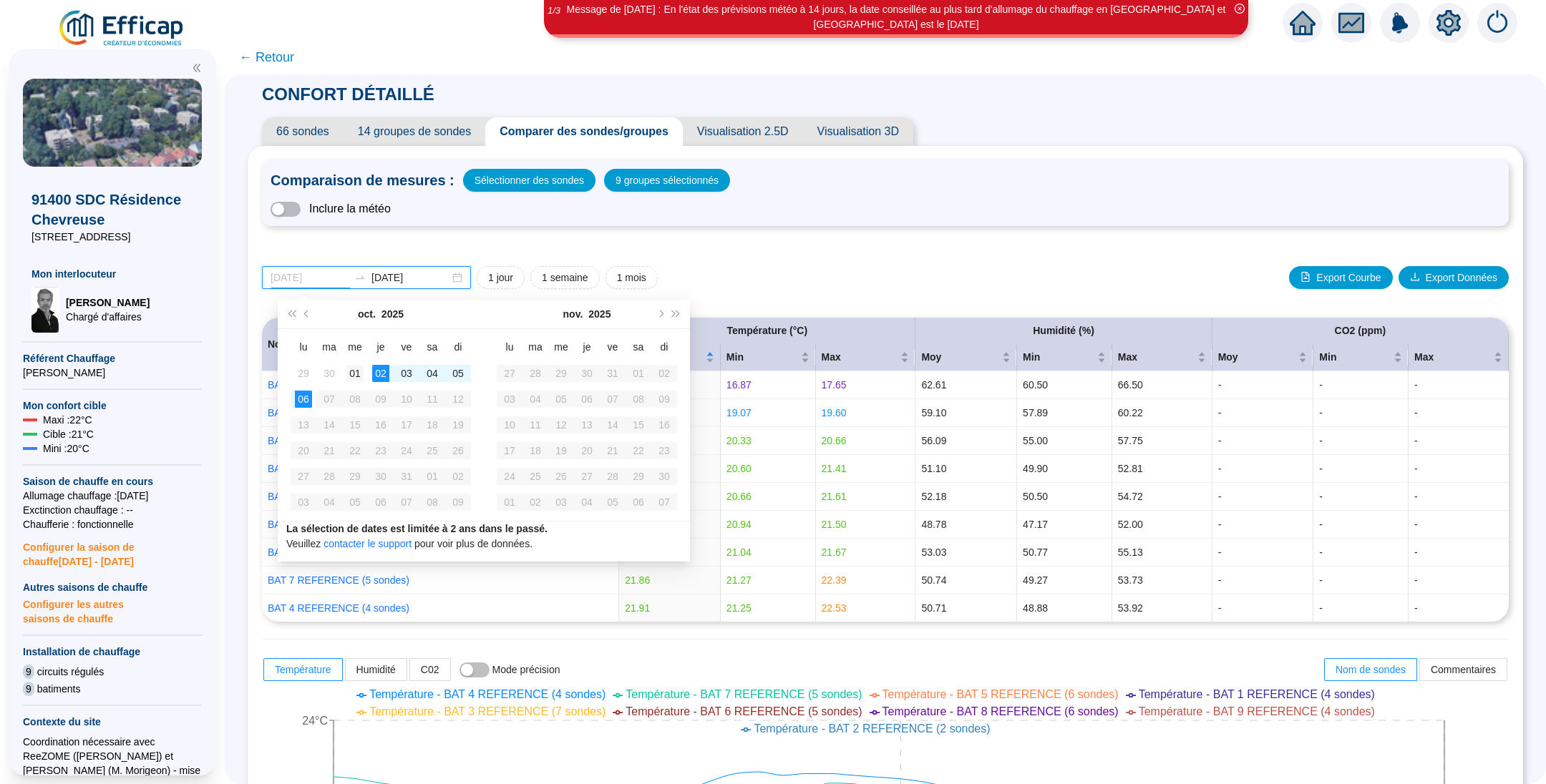
type input "[DATE]"
click at [353, 373] on div "01" at bounding box center [354, 373] width 17 height 17
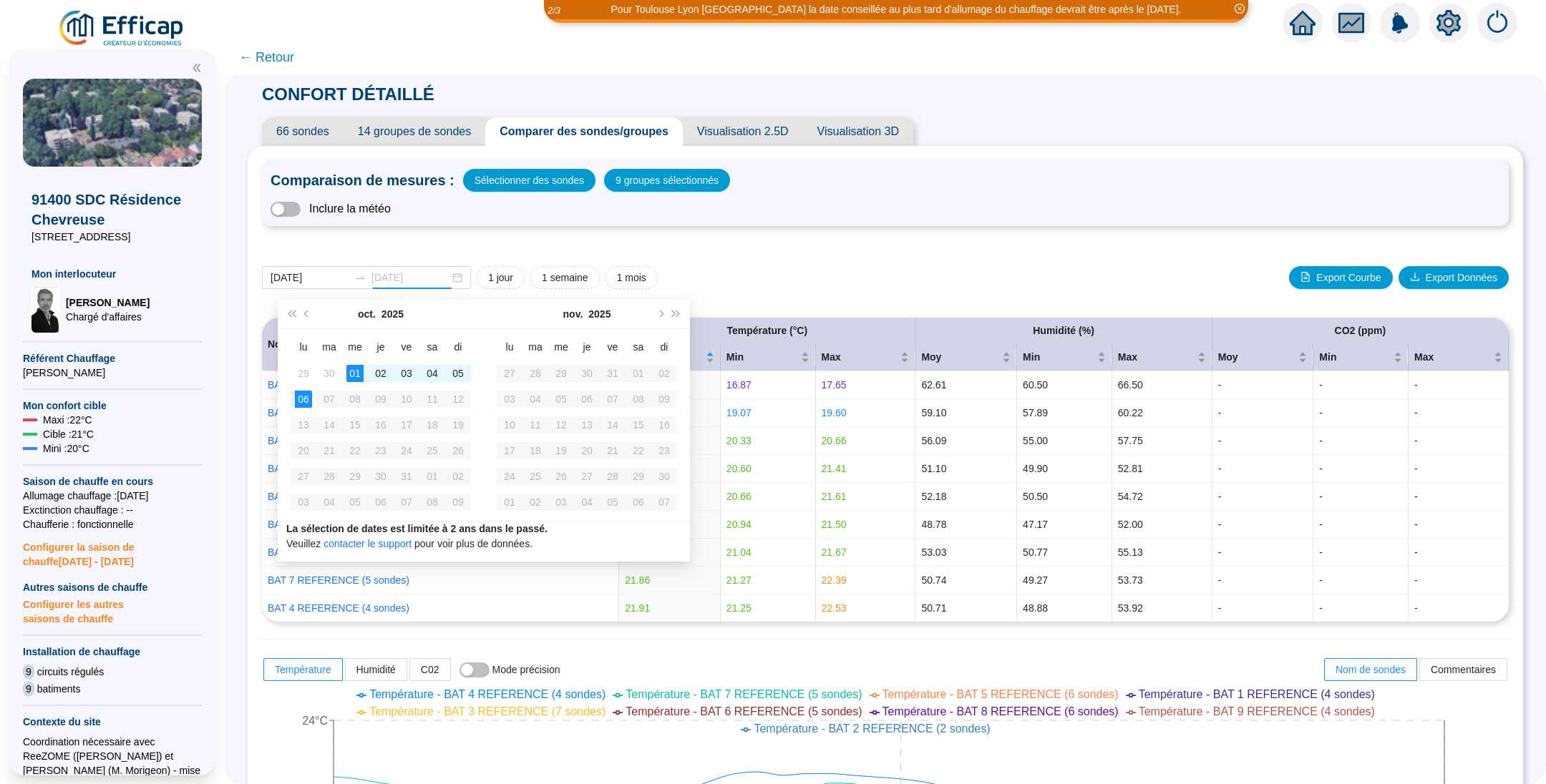
click at [306, 398] on div "06" at bounding box center [303, 399] width 17 height 17
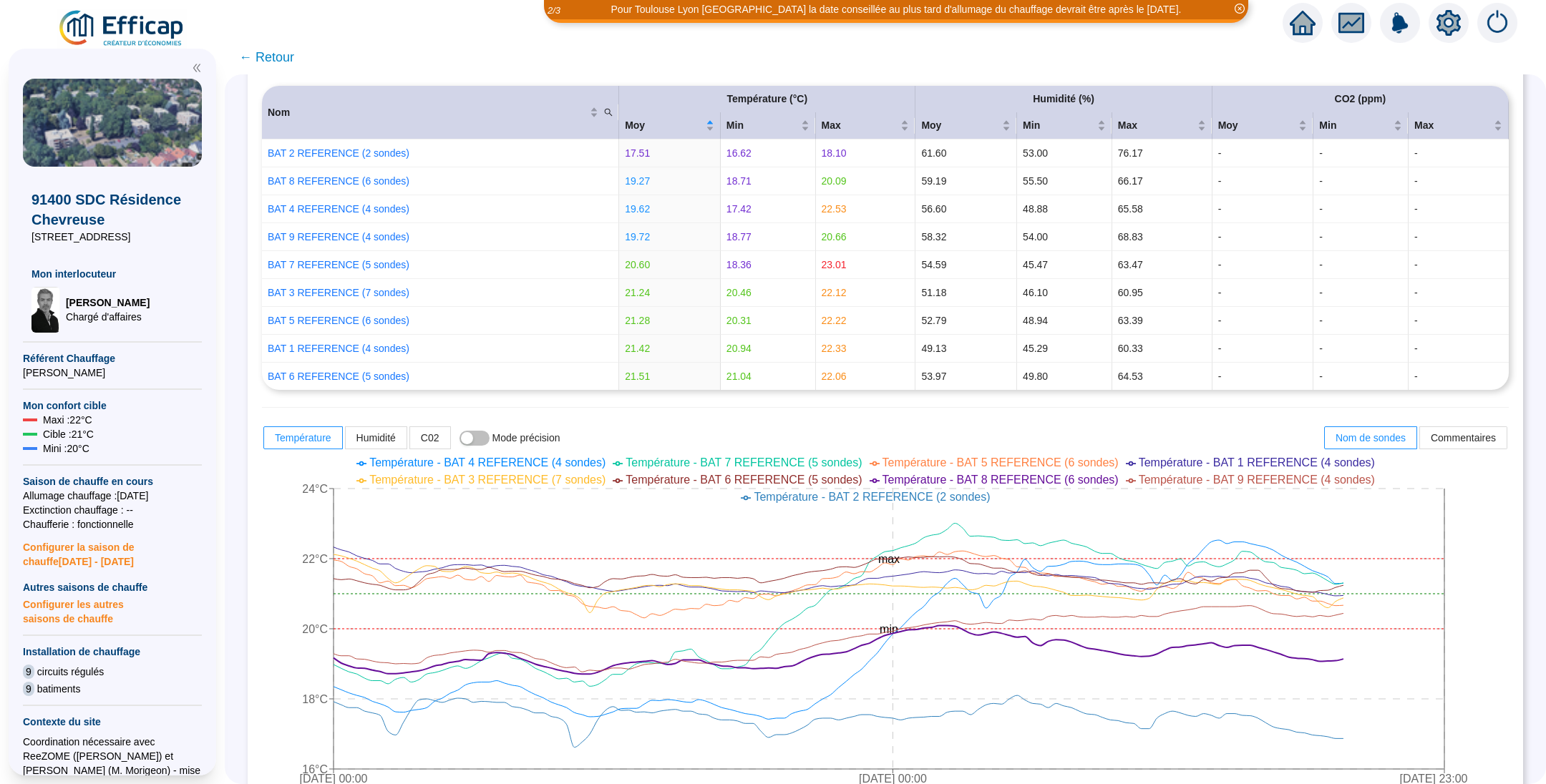
scroll to position [322, 0]
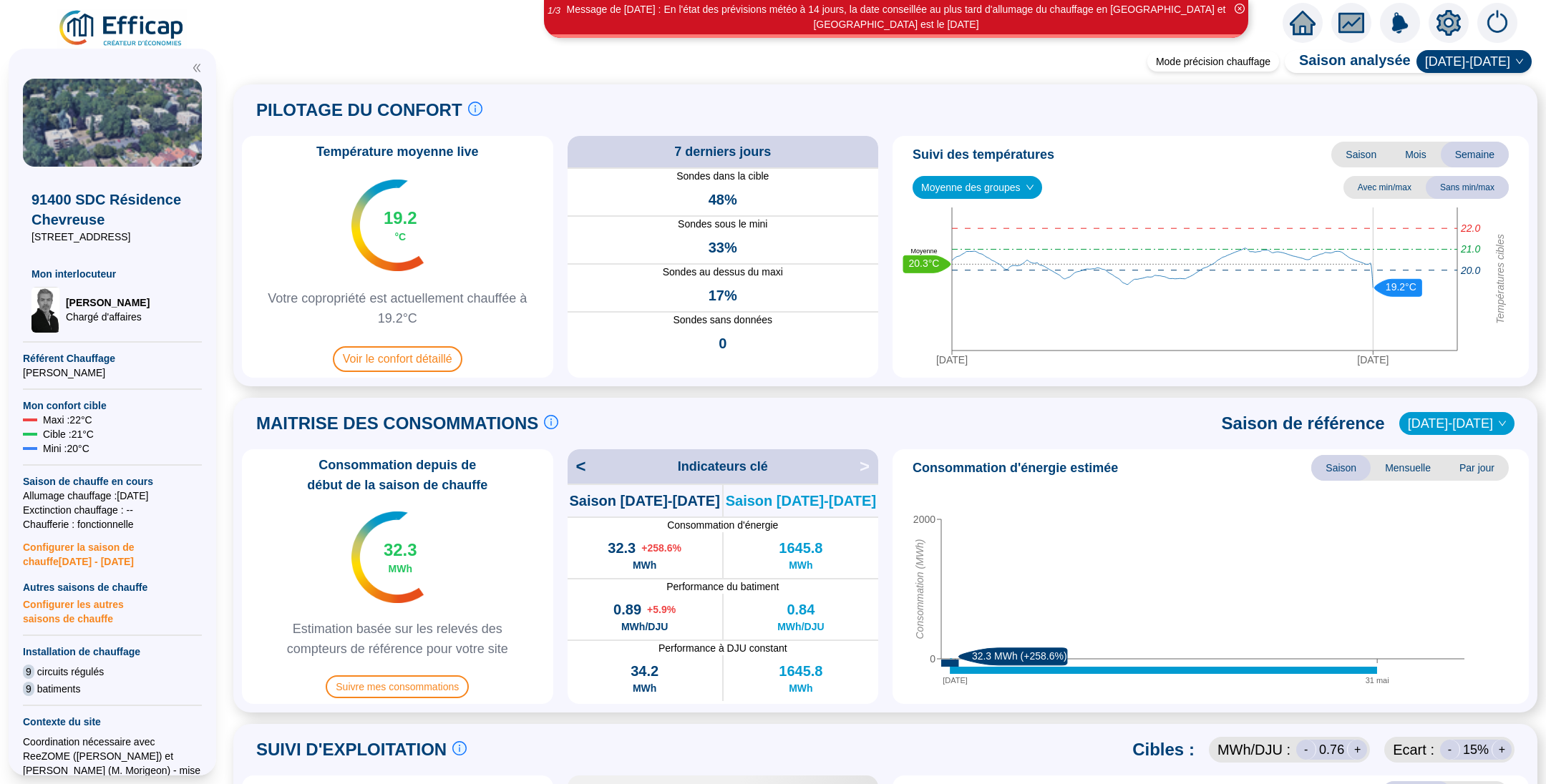
click at [118, 28] on img at bounding box center [122, 29] width 129 height 40
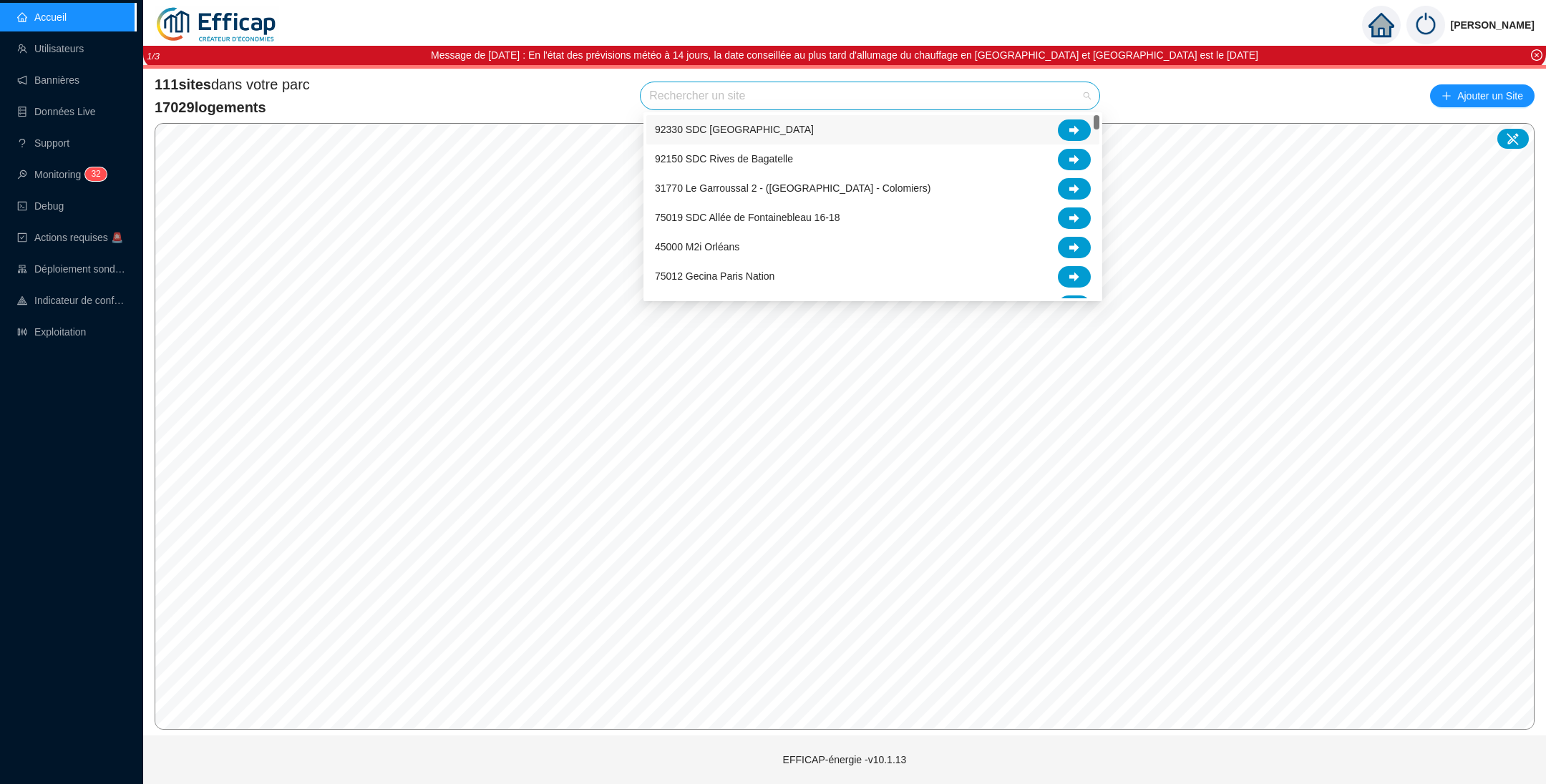
click at [693, 97] on input "search" at bounding box center [863, 96] width 429 height 27
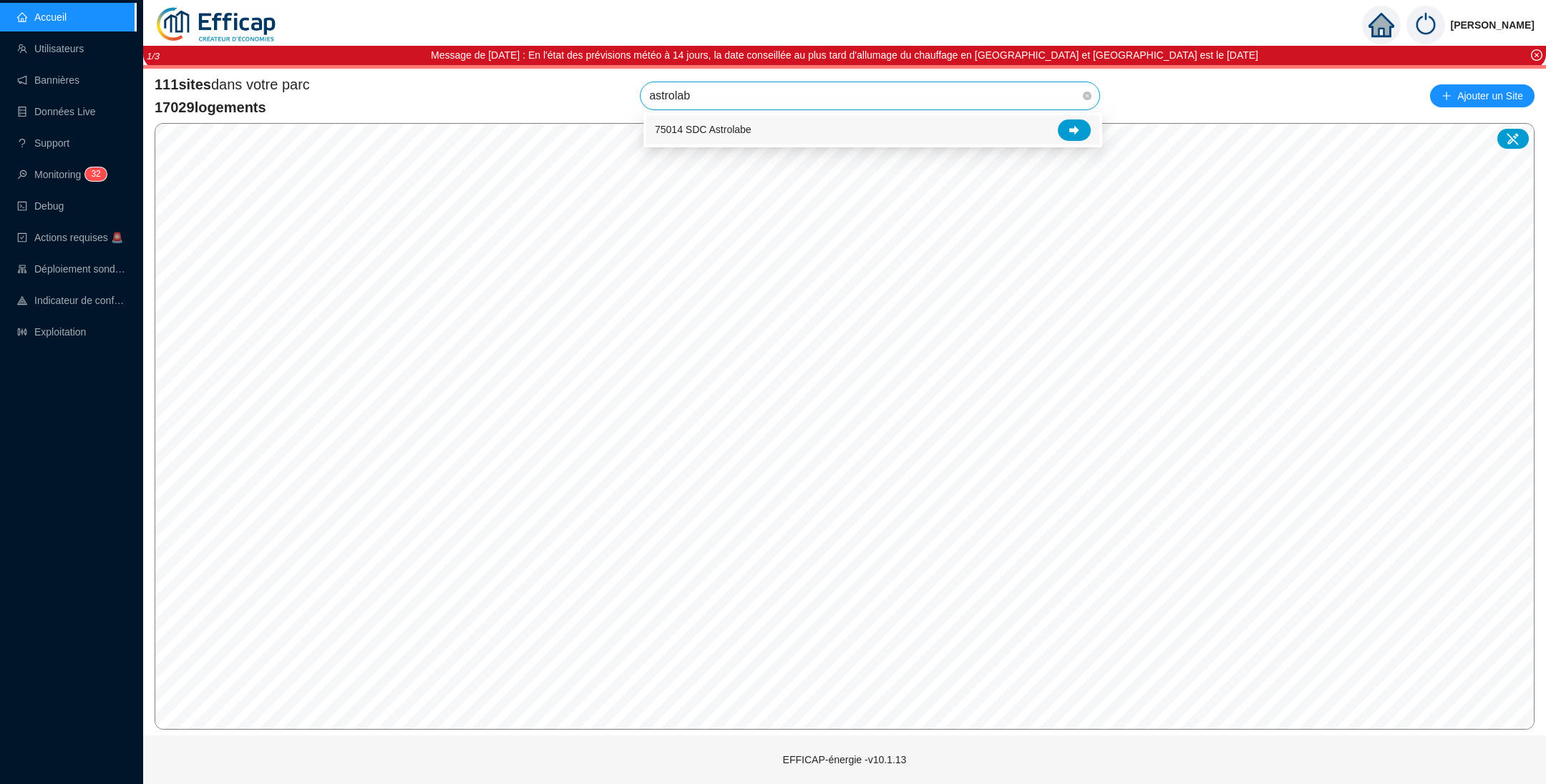
type input "astrolabe"
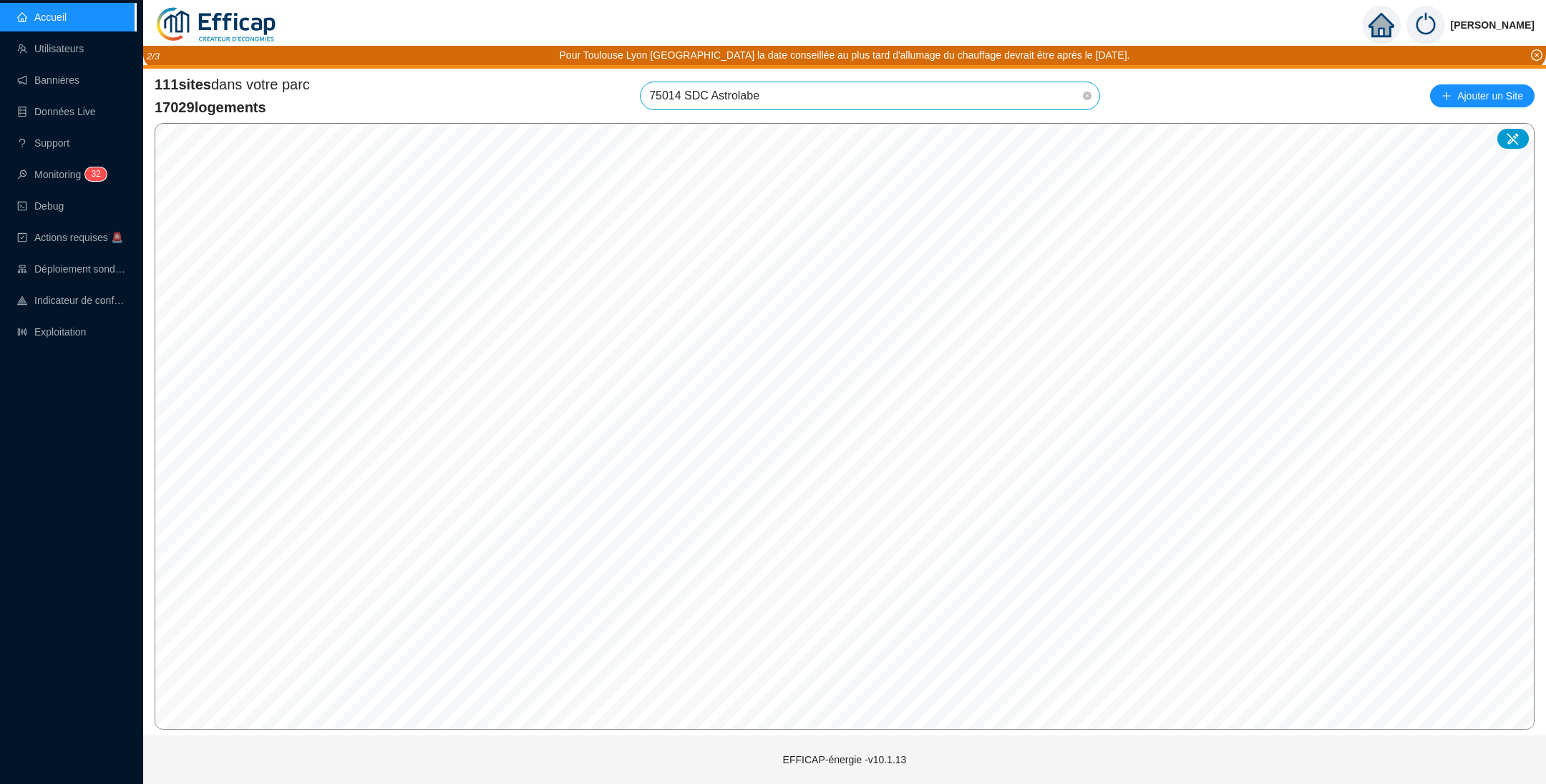
scroll to position [586, 0]
click at [882, 105] on span "75014 SDC Astrolabe" at bounding box center [869, 96] width 441 height 27
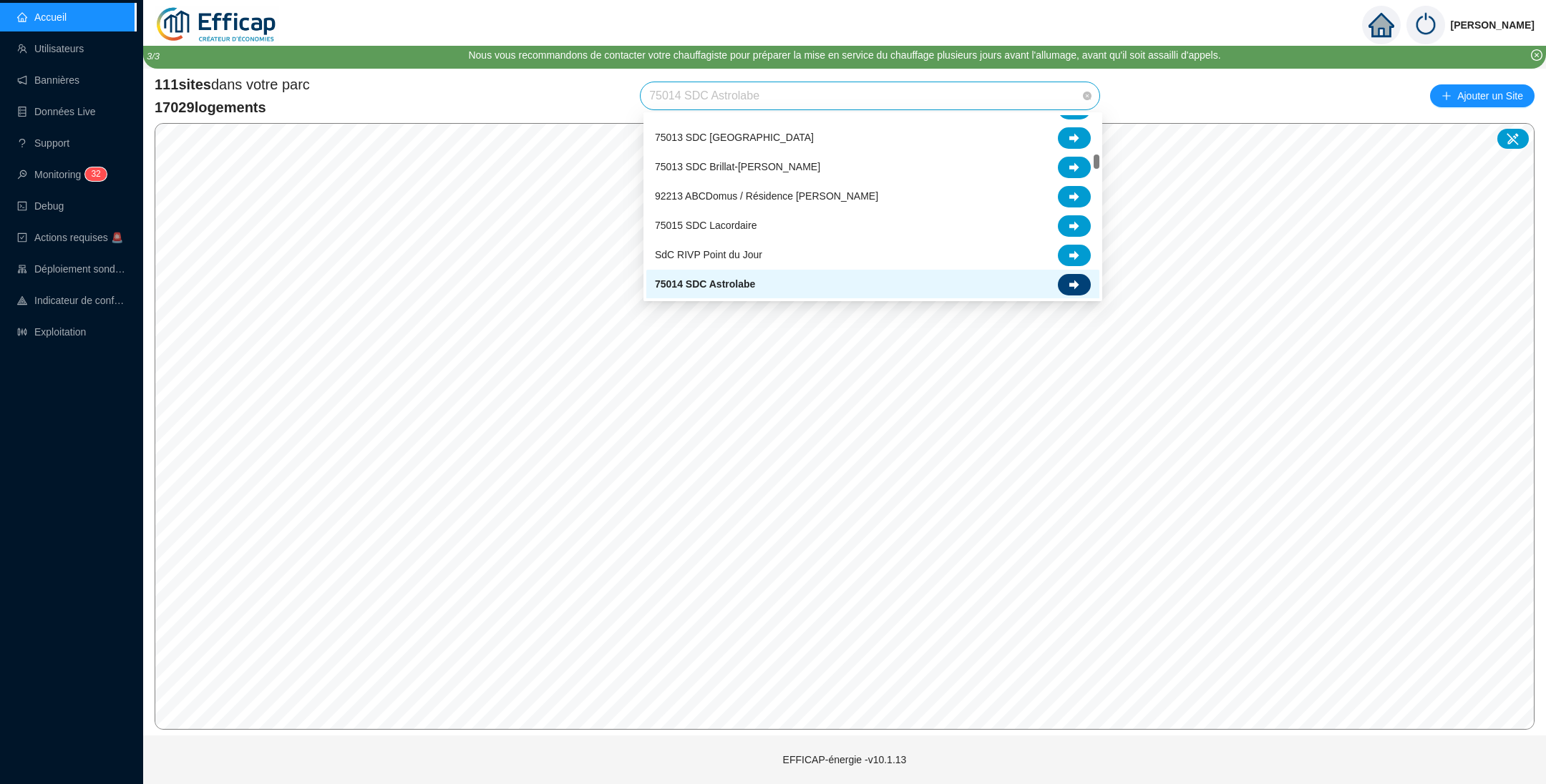
click at [1081, 285] on div at bounding box center [1074, 285] width 33 height 22
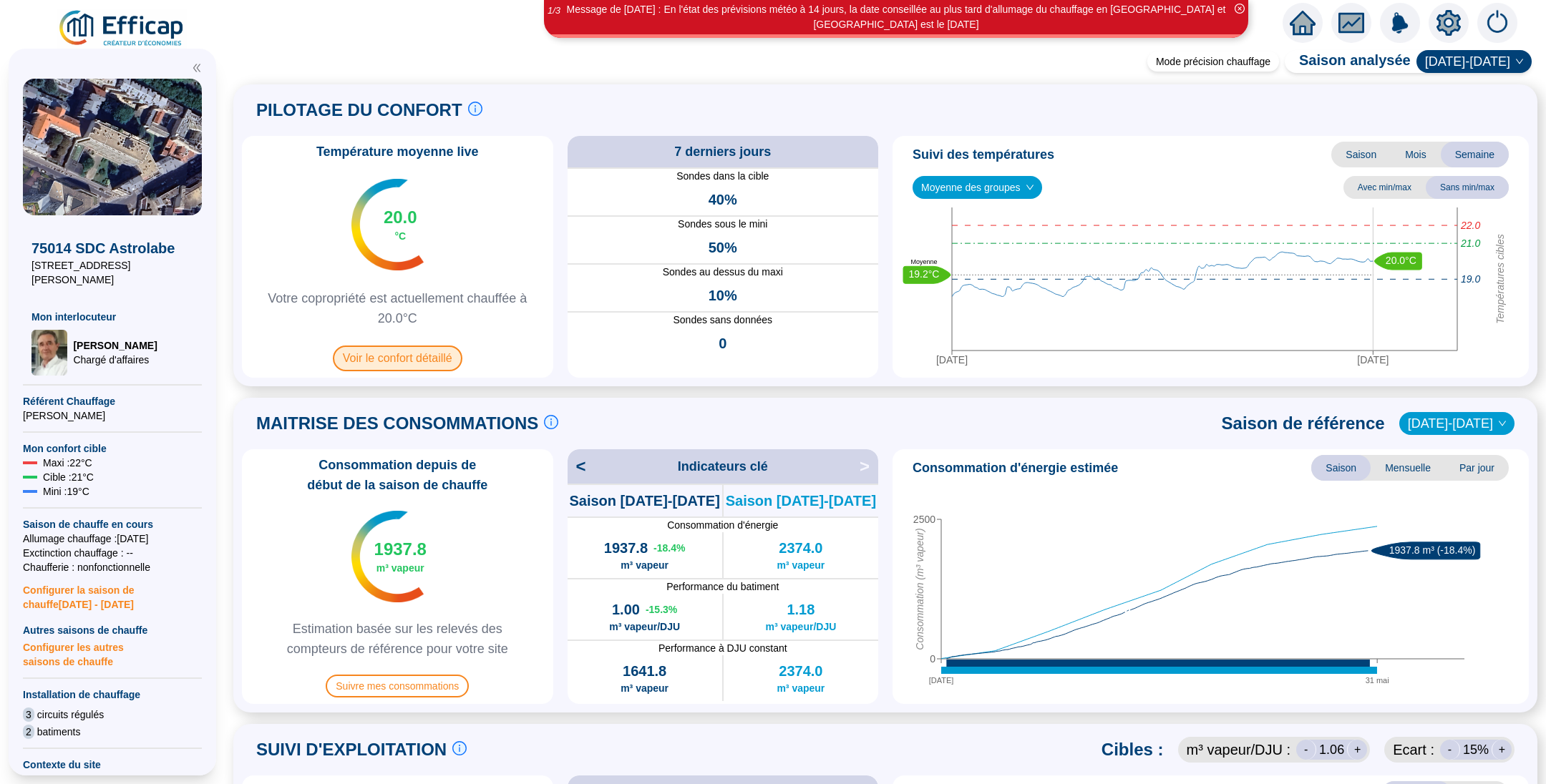
click at [442, 357] on span "Voir le confort détaillé" at bounding box center [397, 358] width 129 height 26
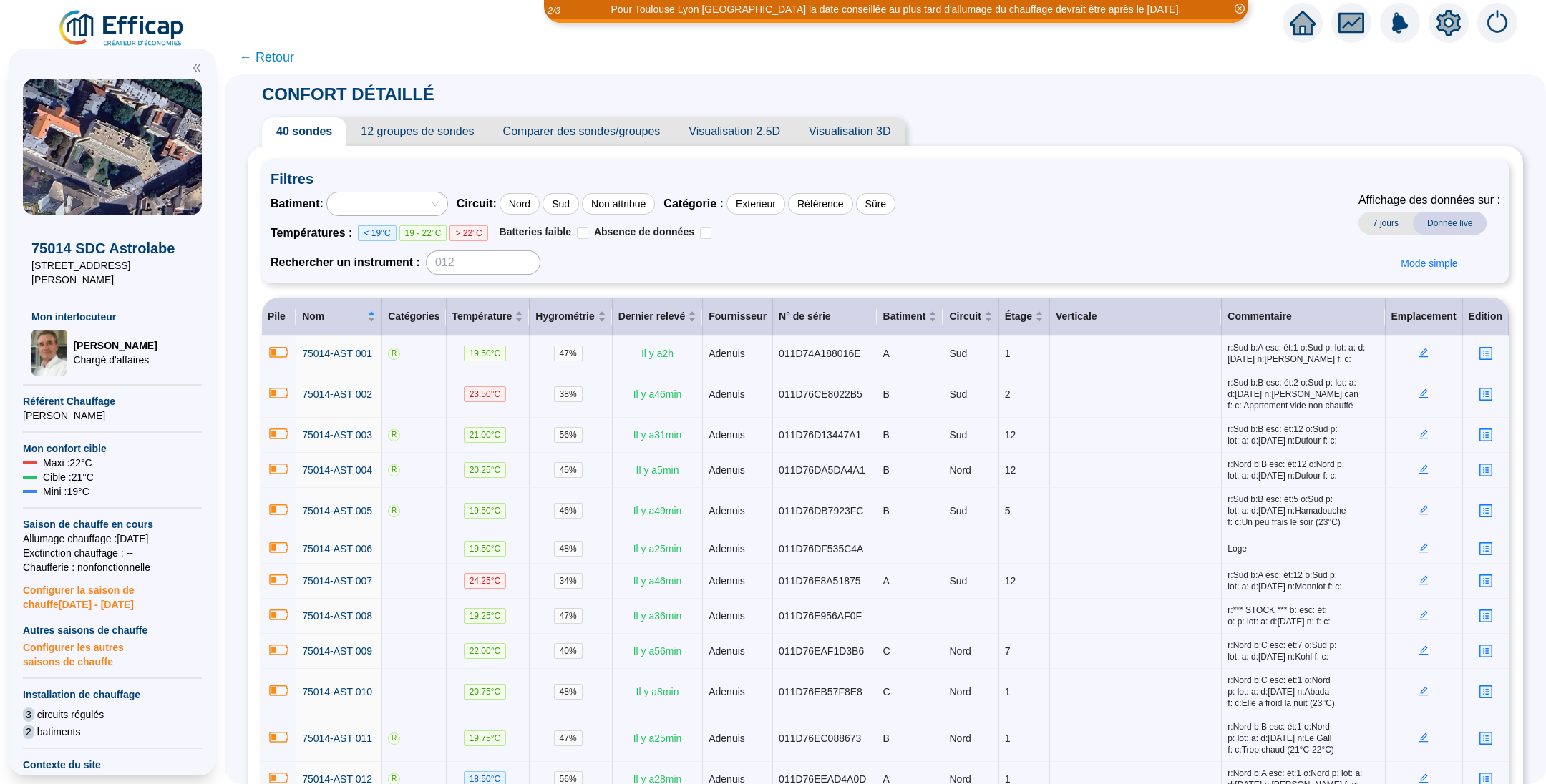
click at [293, 65] on span "← Retour" at bounding box center [266, 57] width 55 height 20
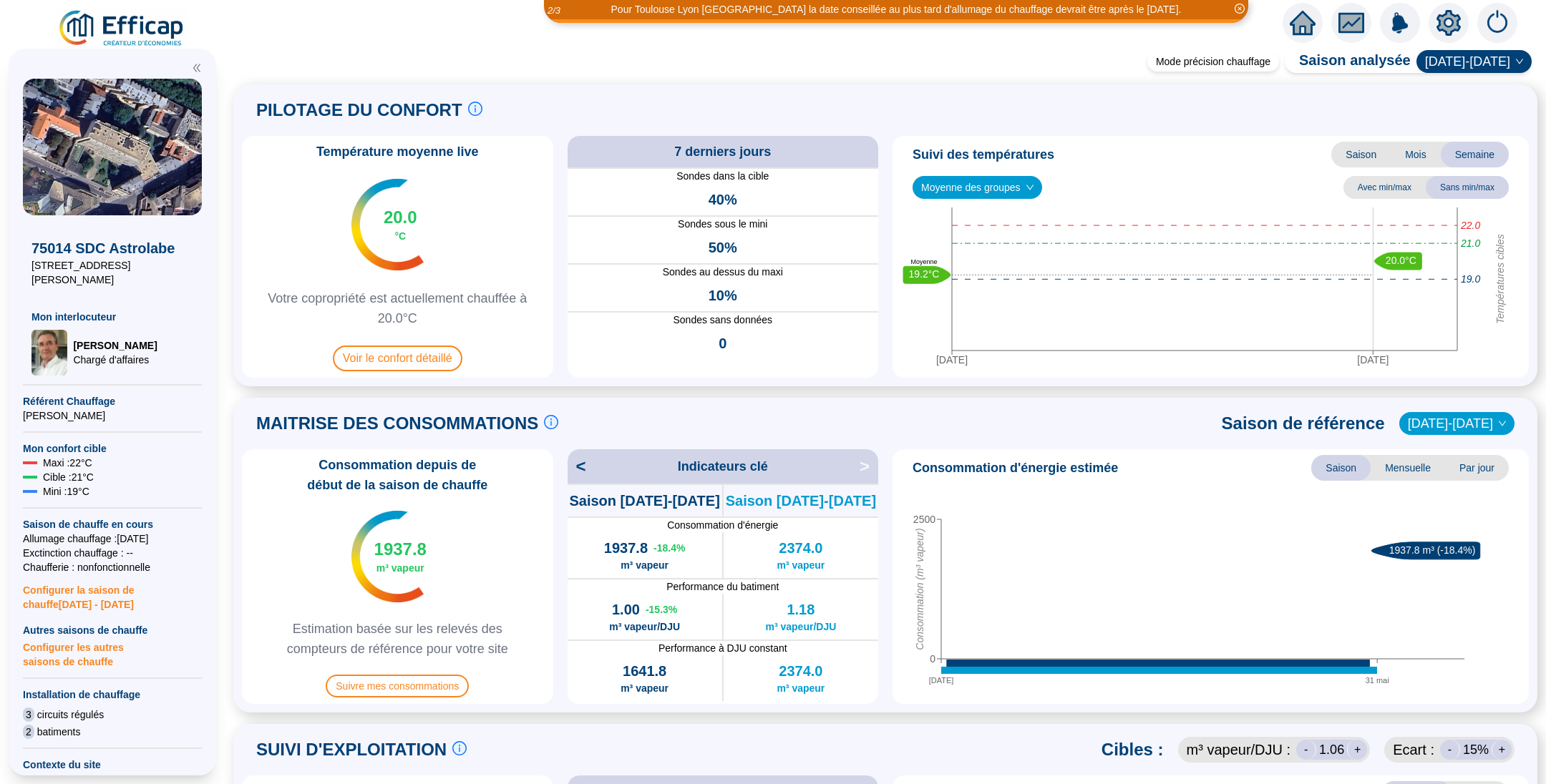
click at [288, 51] on span at bounding box center [885, 48] width 1321 height 16
click at [406, 686] on span "Suivre mes consommations" at bounding box center [397, 686] width 144 height 23
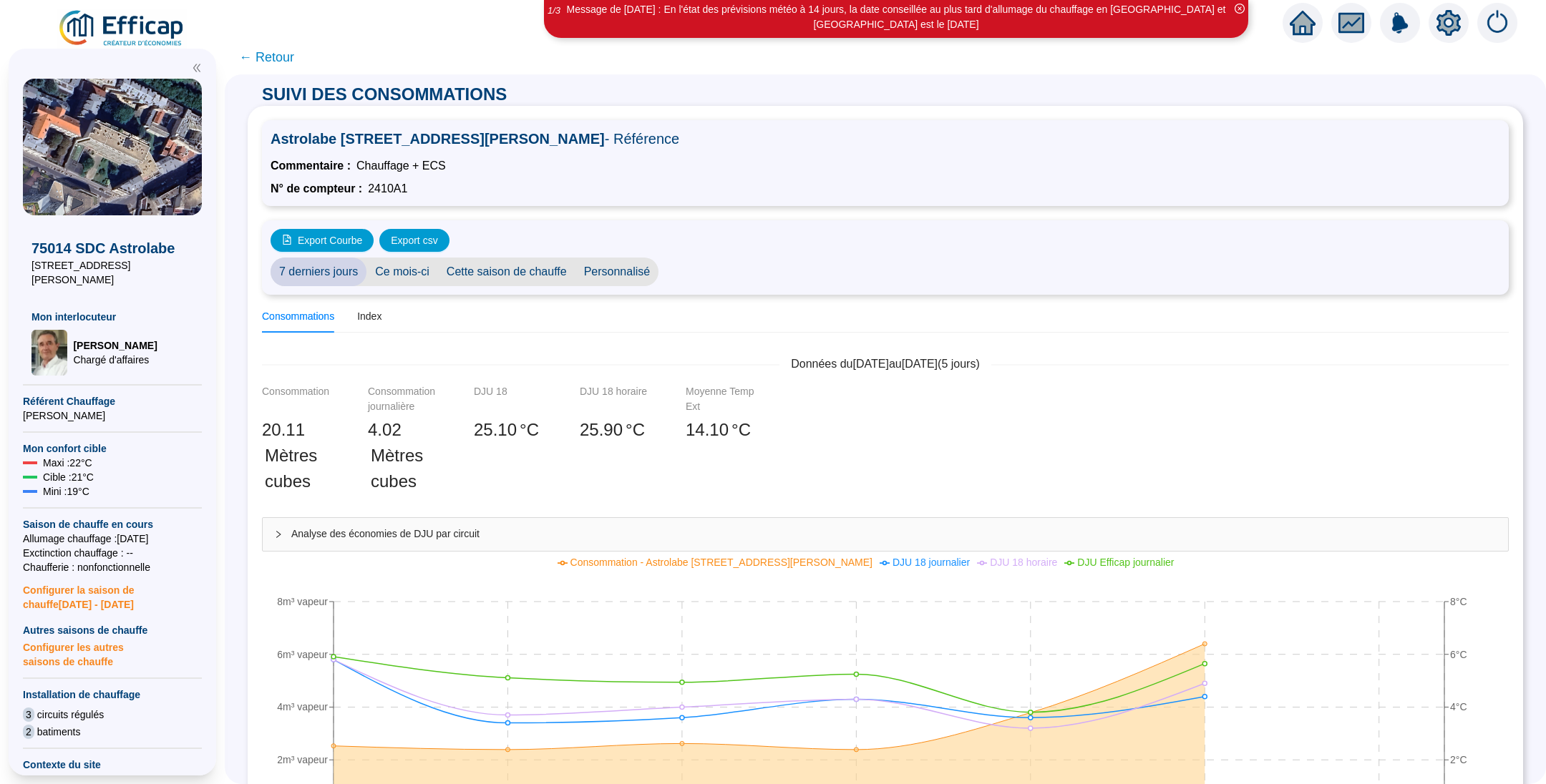
click at [412, 281] on span "Ce mois-ci" at bounding box center [402, 272] width 72 height 29
click at [496, 271] on span "Cette saison de chauffe" at bounding box center [506, 272] width 137 height 29
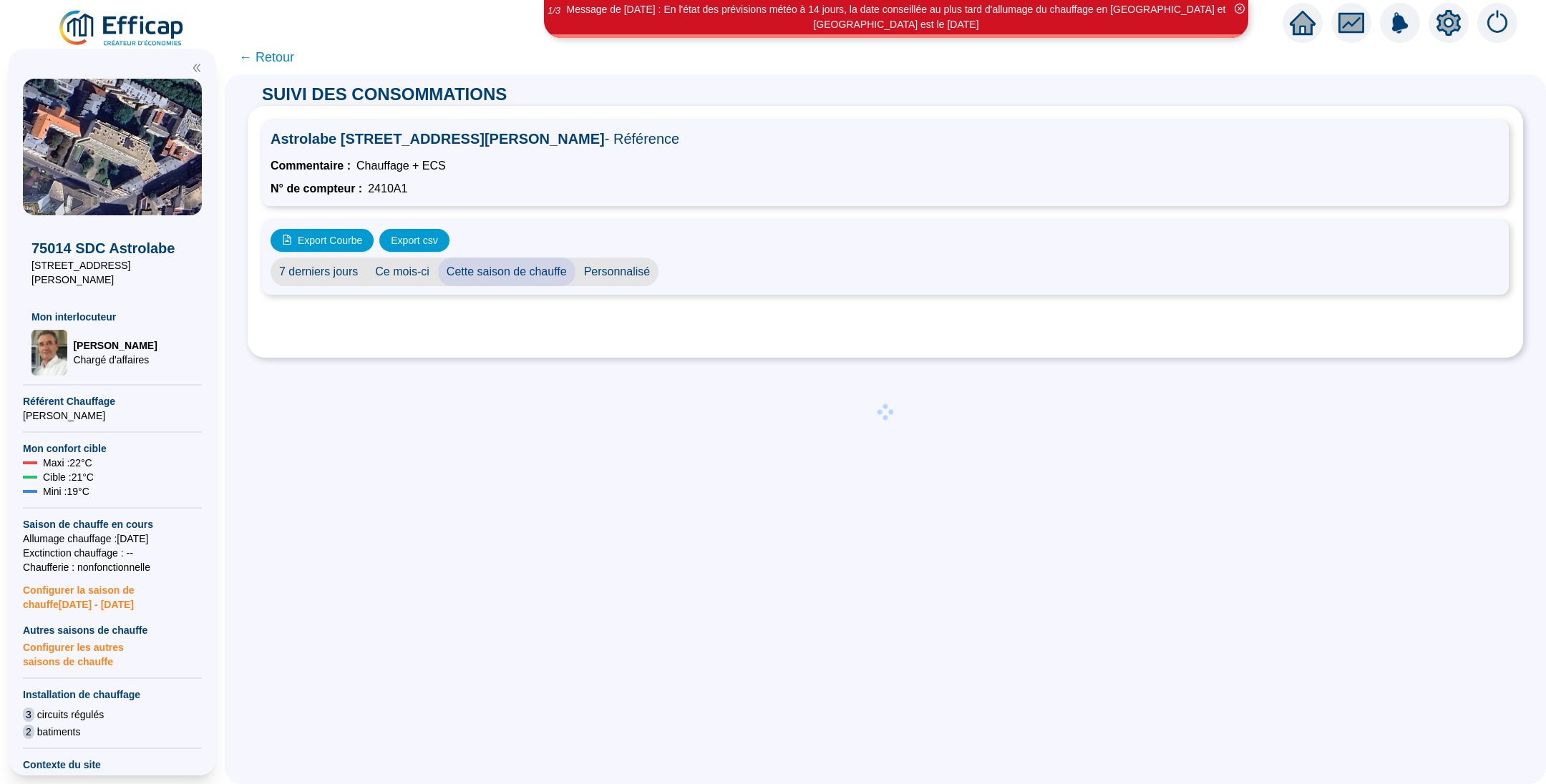
click at [599, 273] on span "Personnalisé" at bounding box center [616, 272] width 83 height 29
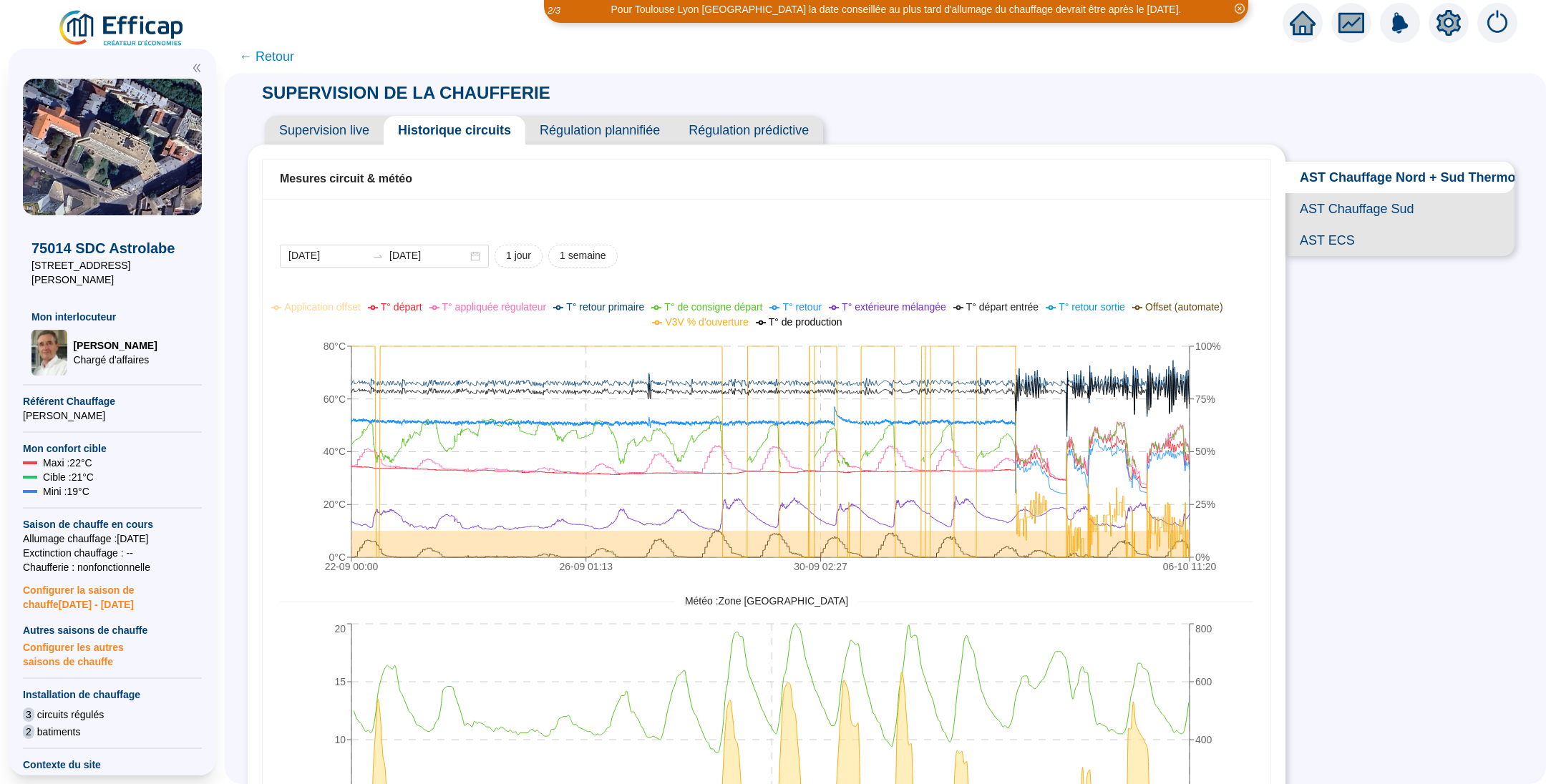
click at [65, 546] on span "Exctinction chauffage : --" at bounding box center [112, 553] width 179 height 14
click at [35, 578] on span "Configurer la saison de chauffe [DATE] - [DATE]" at bounding box center [112, 593] width 179 height 37
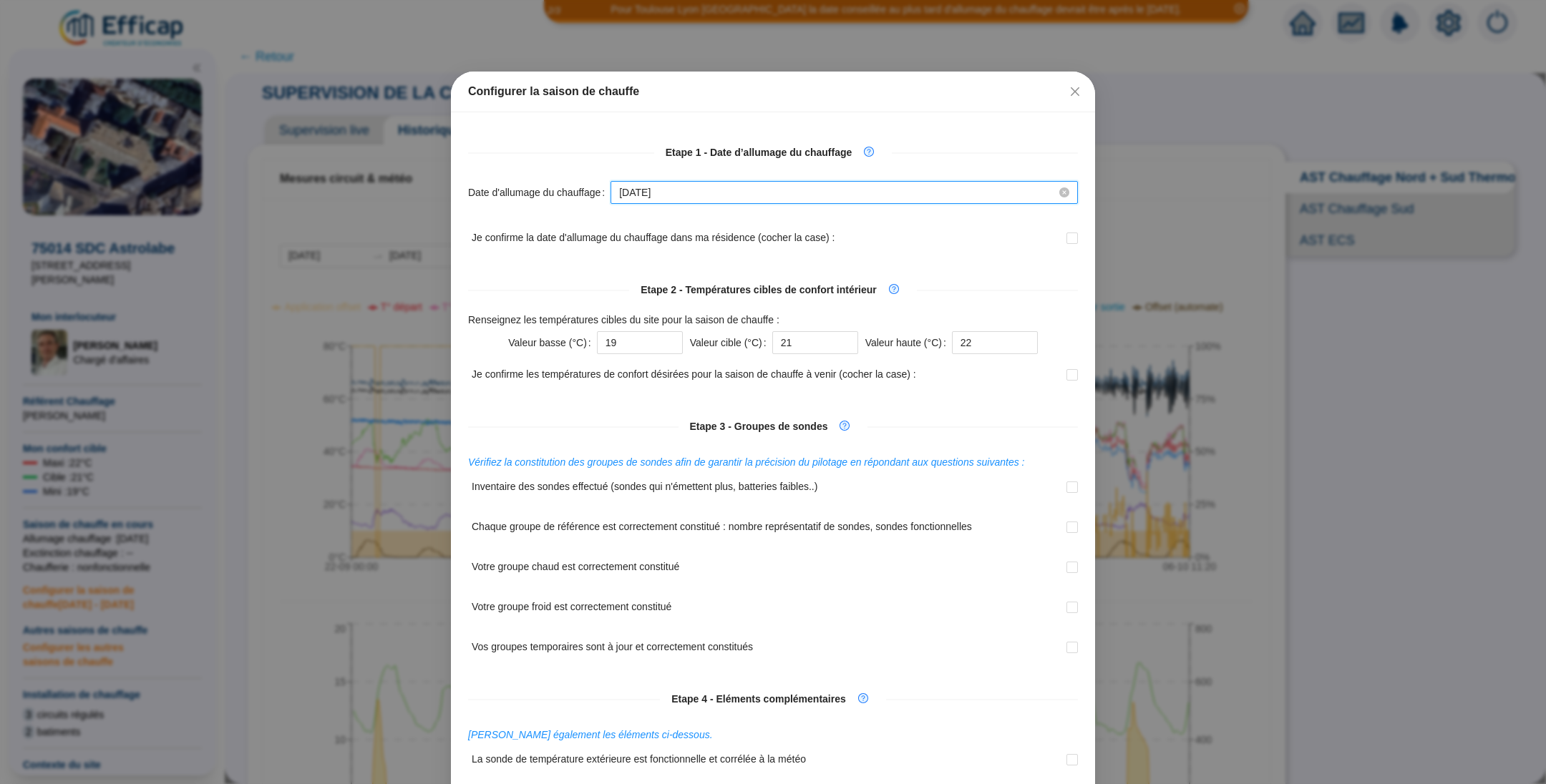
click at [688, 187] on input "[DATE]" at bounding box center [837, 193] width 437 height 15
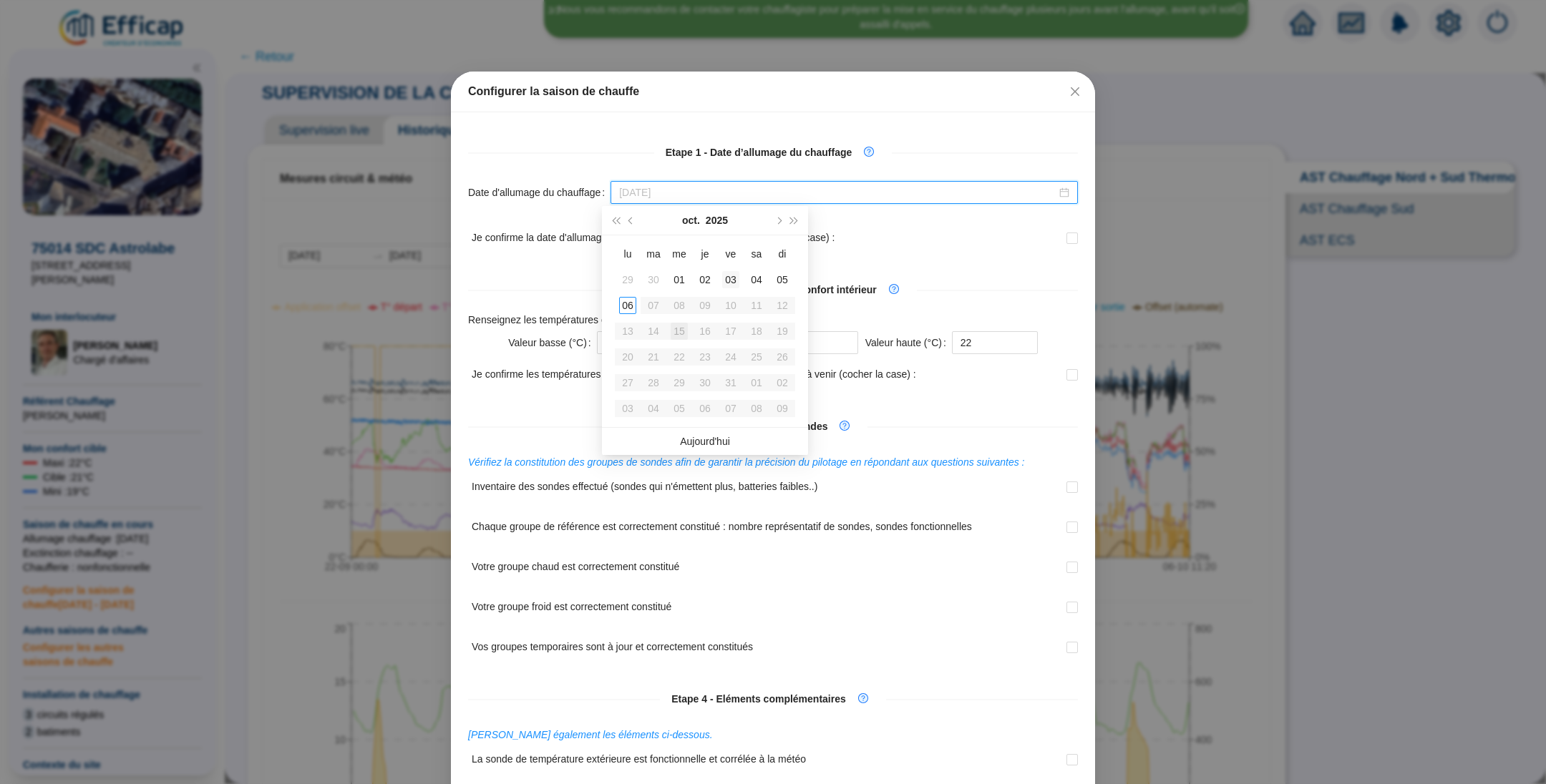
type input "[DATE]"
click at [722, 274] on div "03" at bounding box center [730, 279] width 17 height 17
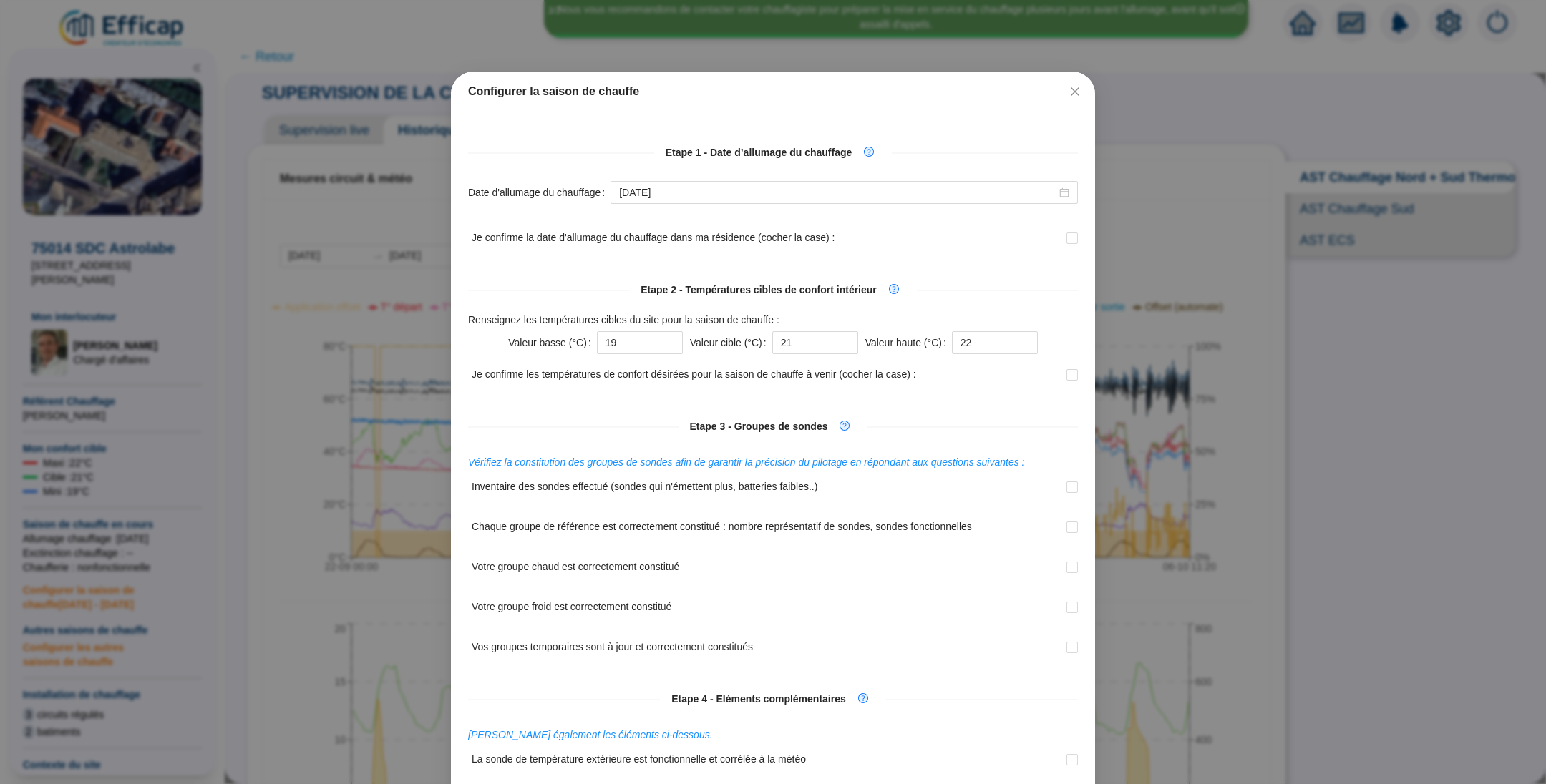
scroll to position [214, 0]
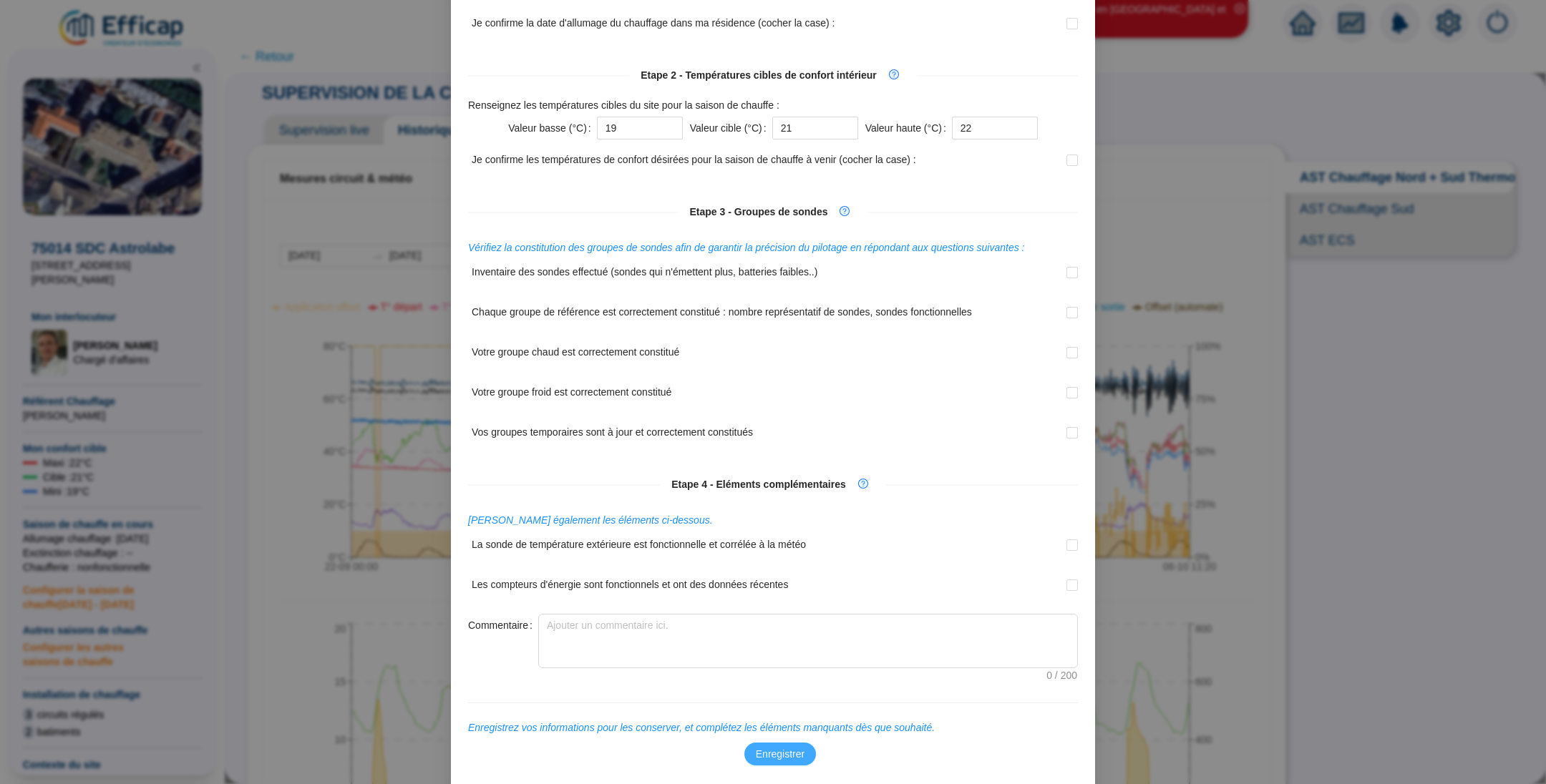
click at [781, 754] on span "Enregistrer" at bounding box center [780, 754] width 48 height 15
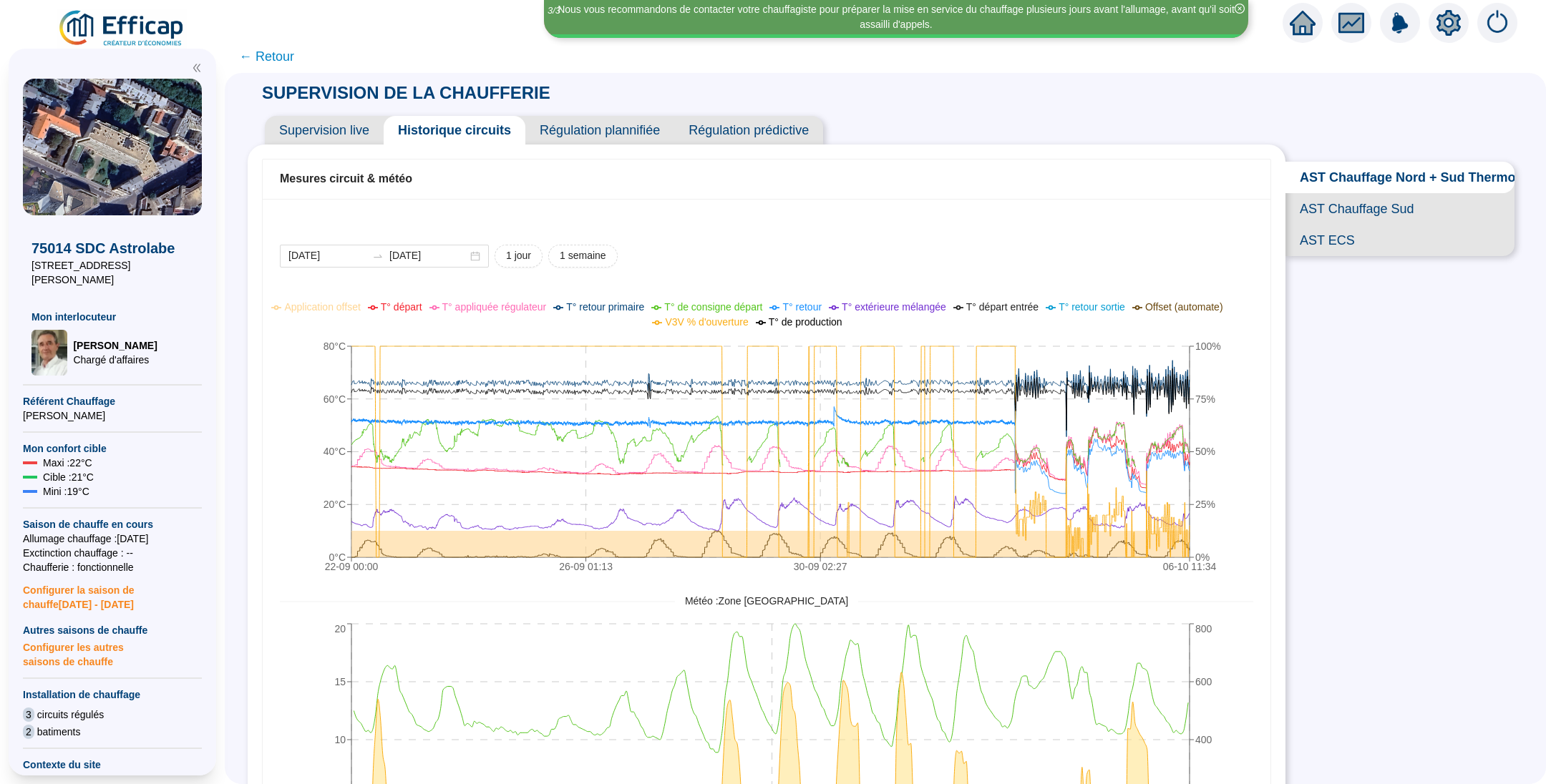
click at [276, 56] on span "← Retour" at bounding box center [266, 57] width 55 height 20
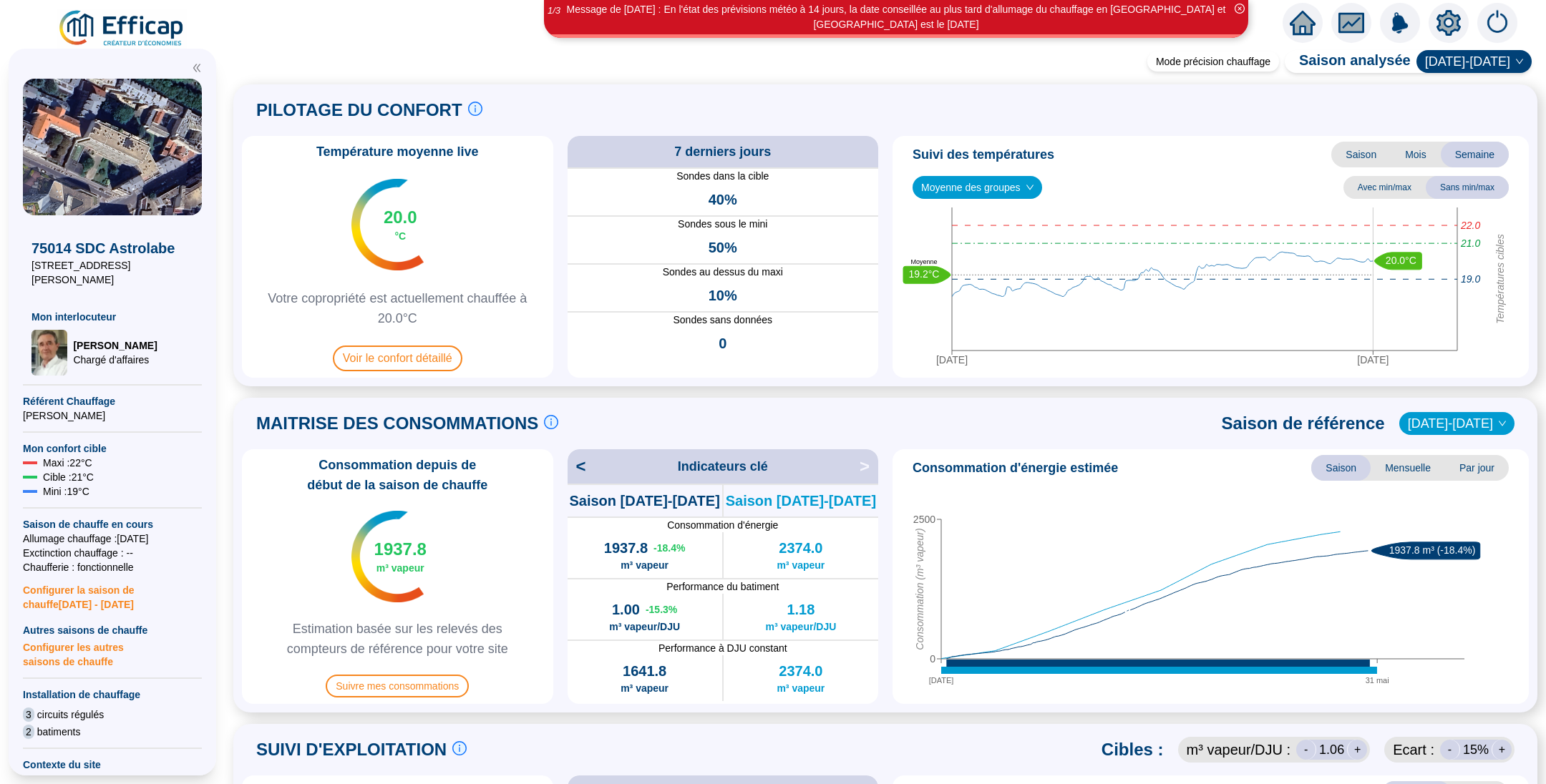
click at [107, 30] on img at bounding box center [122, 29] width 129 height 40
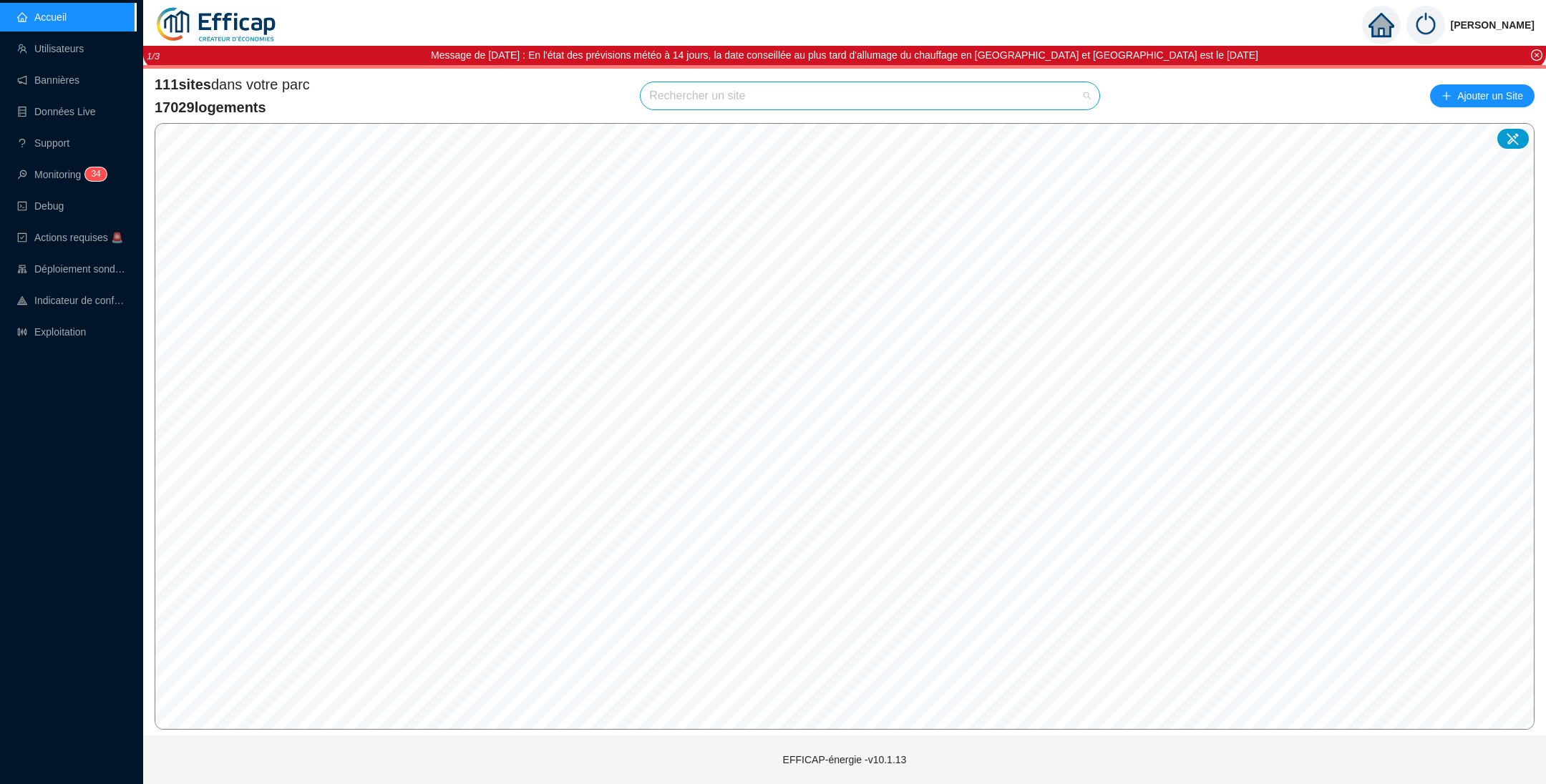
click at [801, 94] on input "search" at bounding box center [863, 96] width 429 height 27
type input "observatoire"
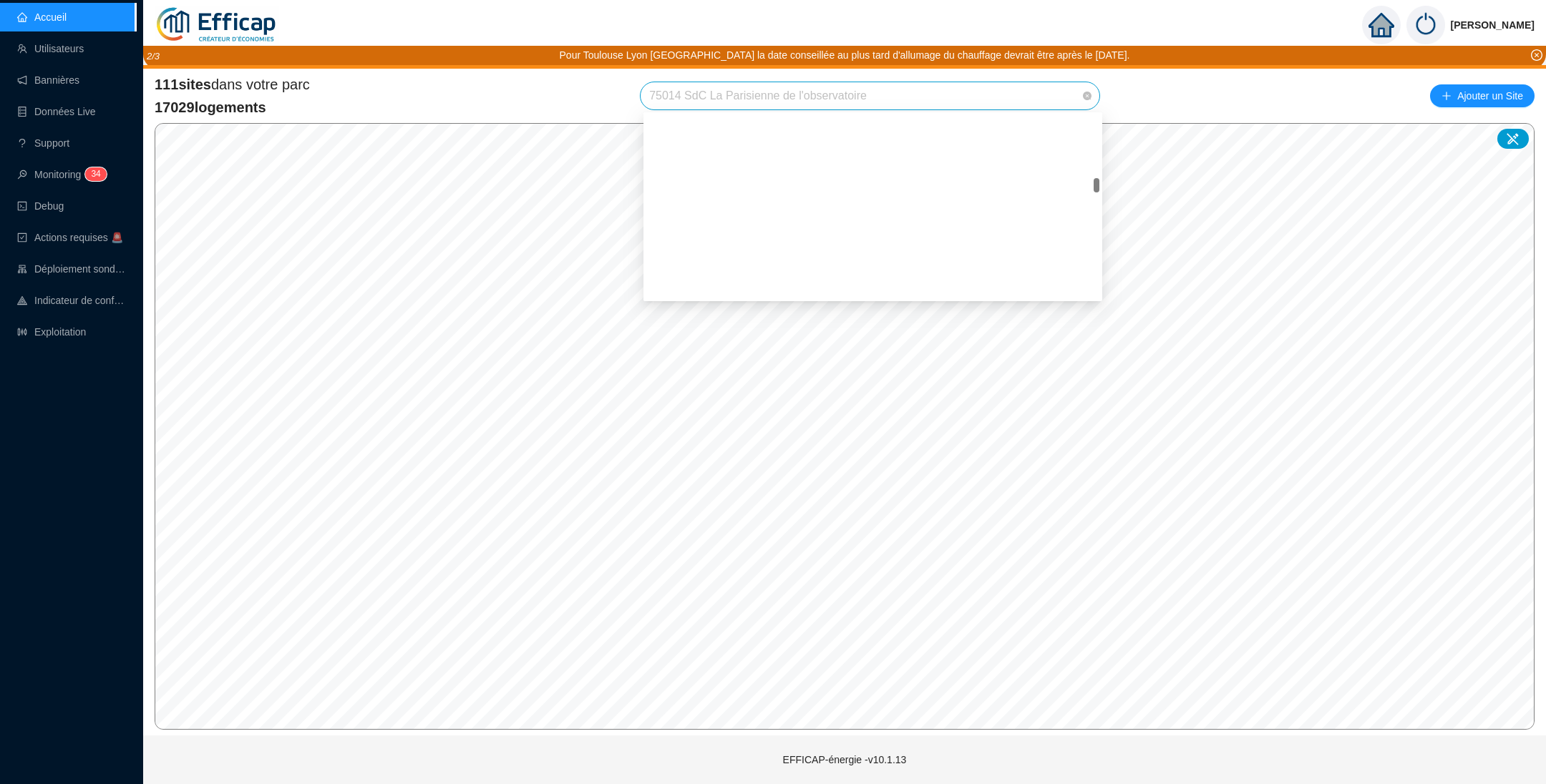
click at [859, 104] on span "75014 SdC La Parisienne de l'observatoire" at bounding box center [869, 96] width 441 height 27
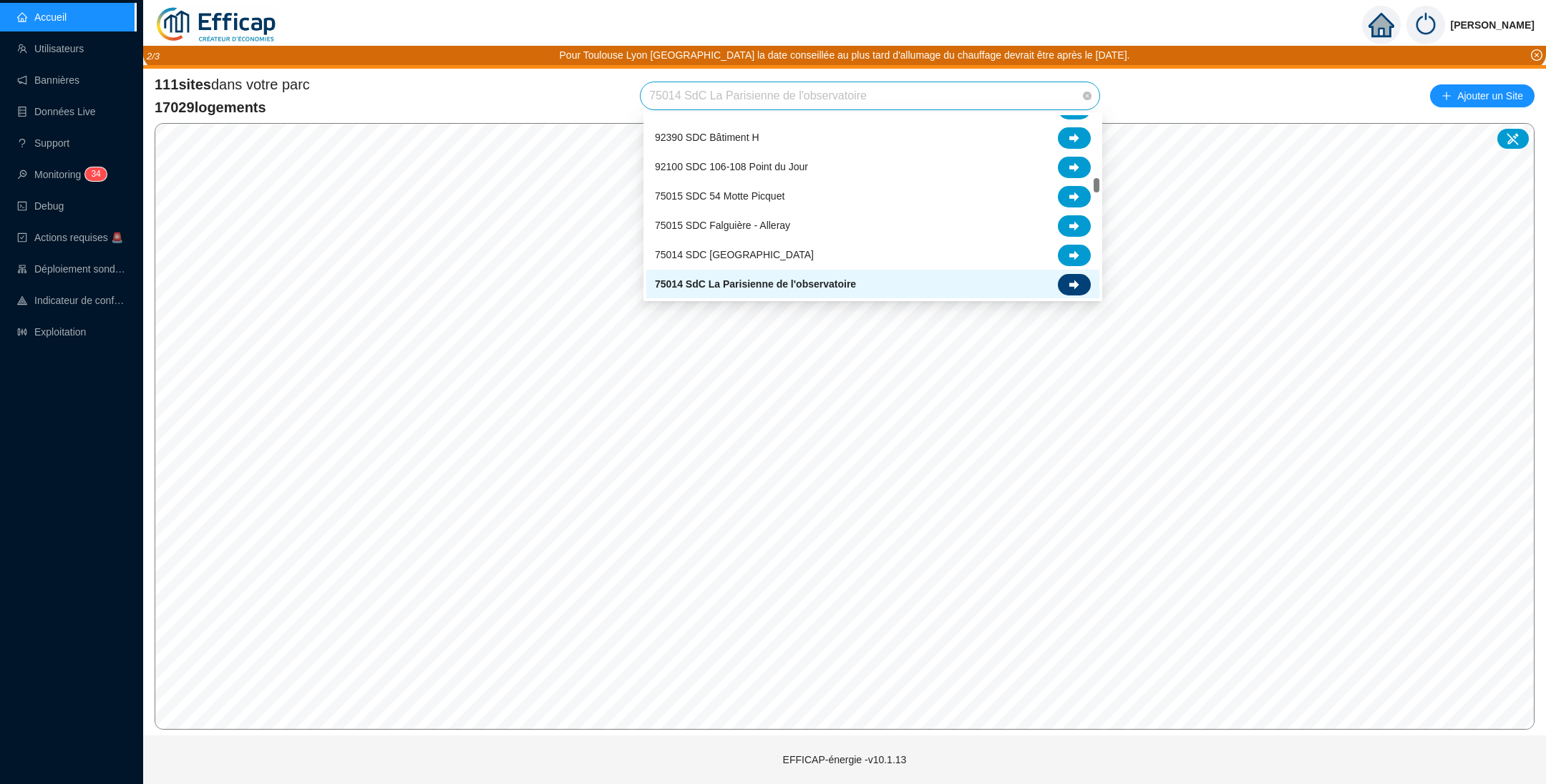
click at [1087, 284] on div at bounding box center [1074, 285] width 33 height 22
